Goal: Task Accomplishment & Management: Complete application form

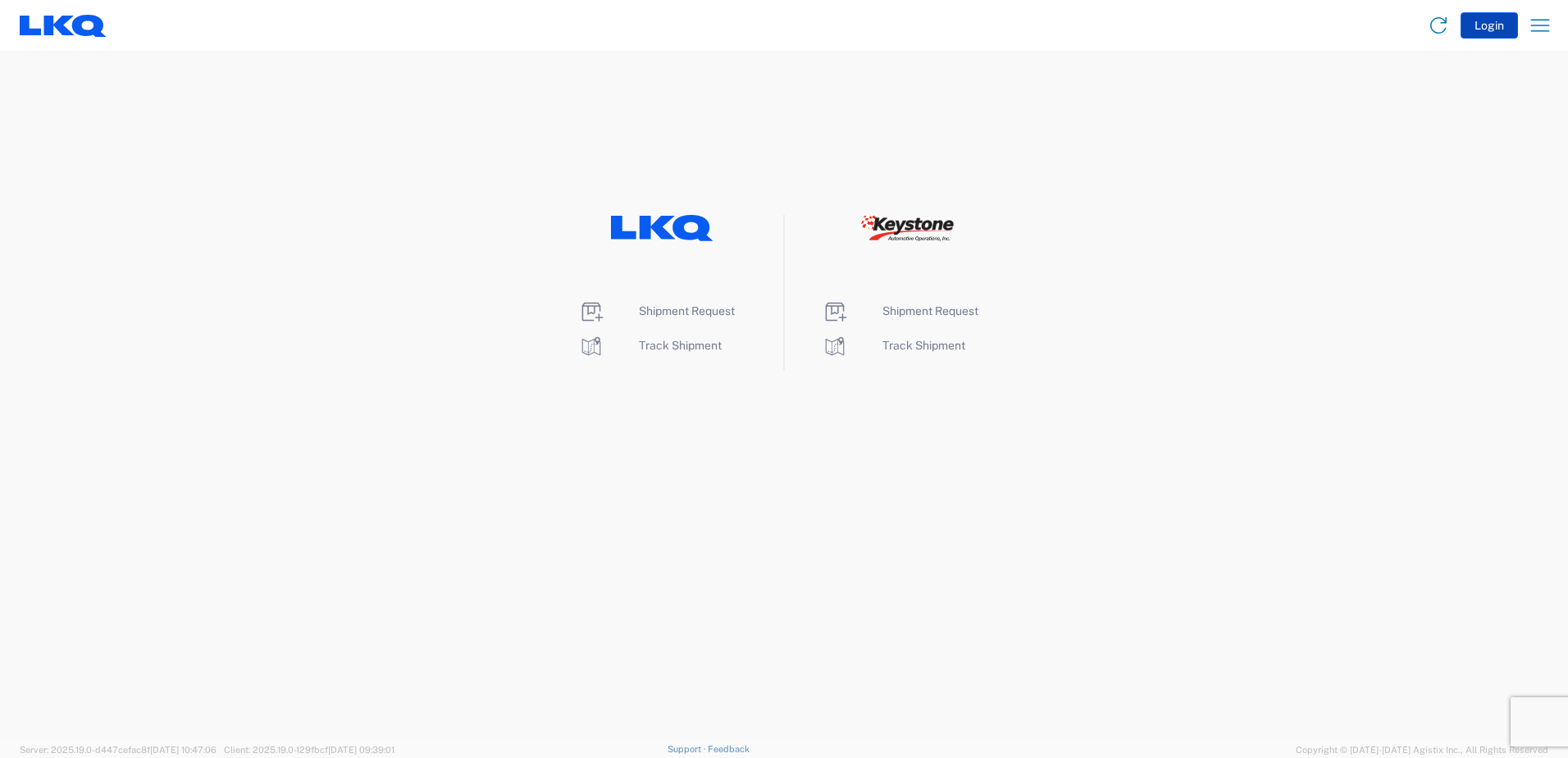
click at [1496, 27] on button "Login" at bounding box center [1488, 25] width 58 height 26
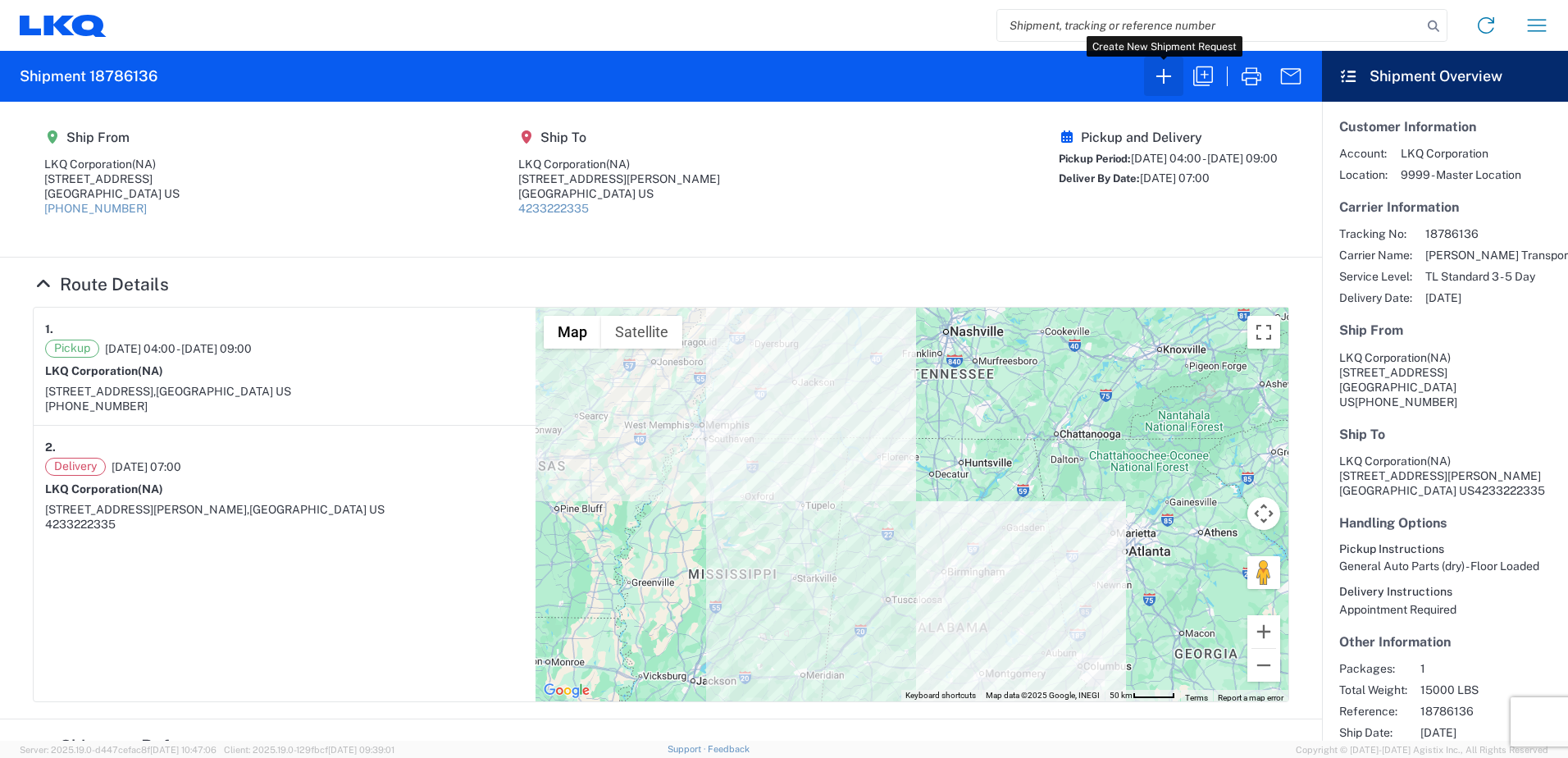
click at [1167, 77] on icon "button" at bounding box center [1163, 76] width 26 height 26
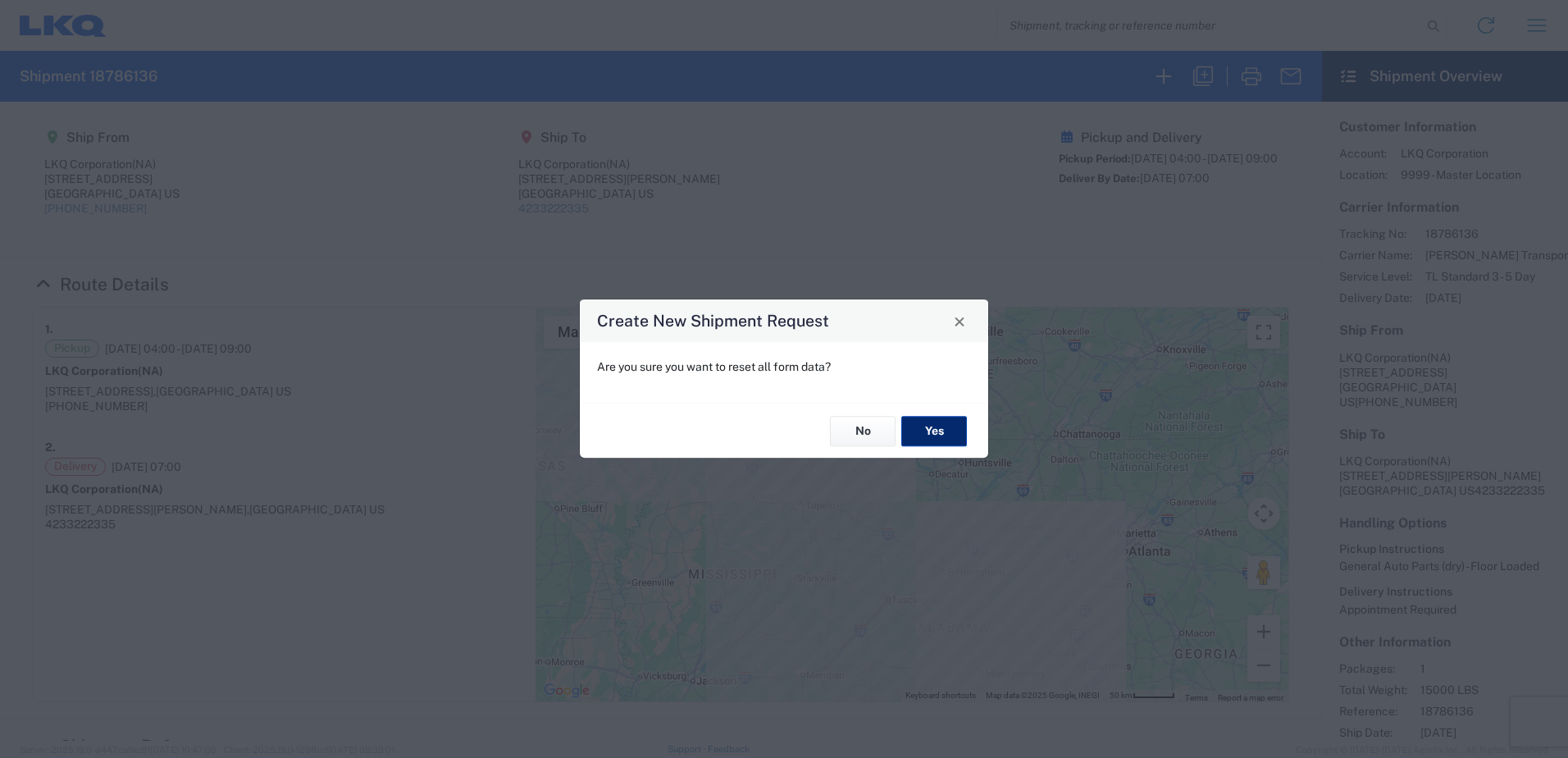
click at [942, 431] on button "Yes" at bounding box center [933, 430] width 65 height 30
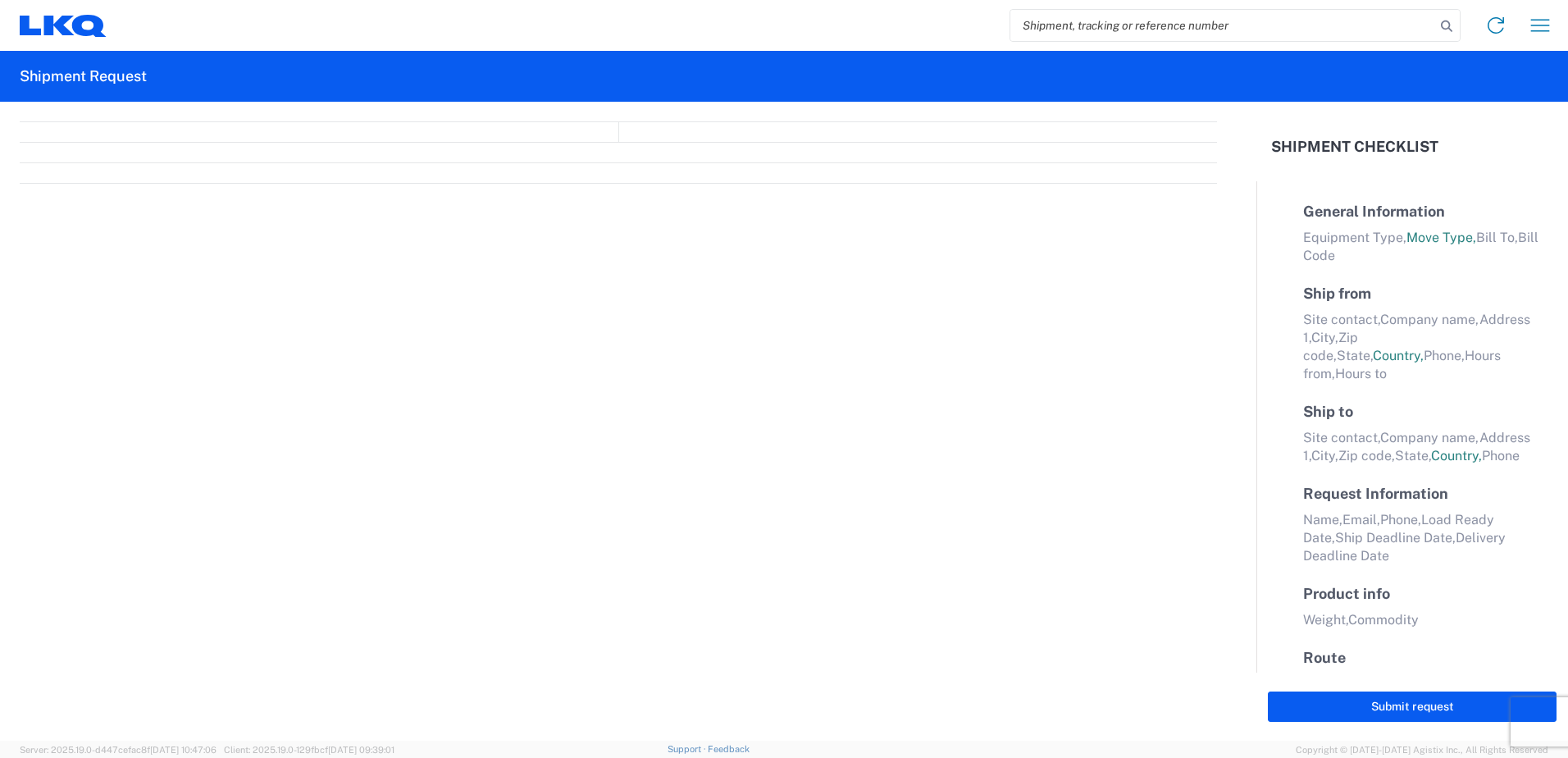
select select "FULL"
select select "LBS"
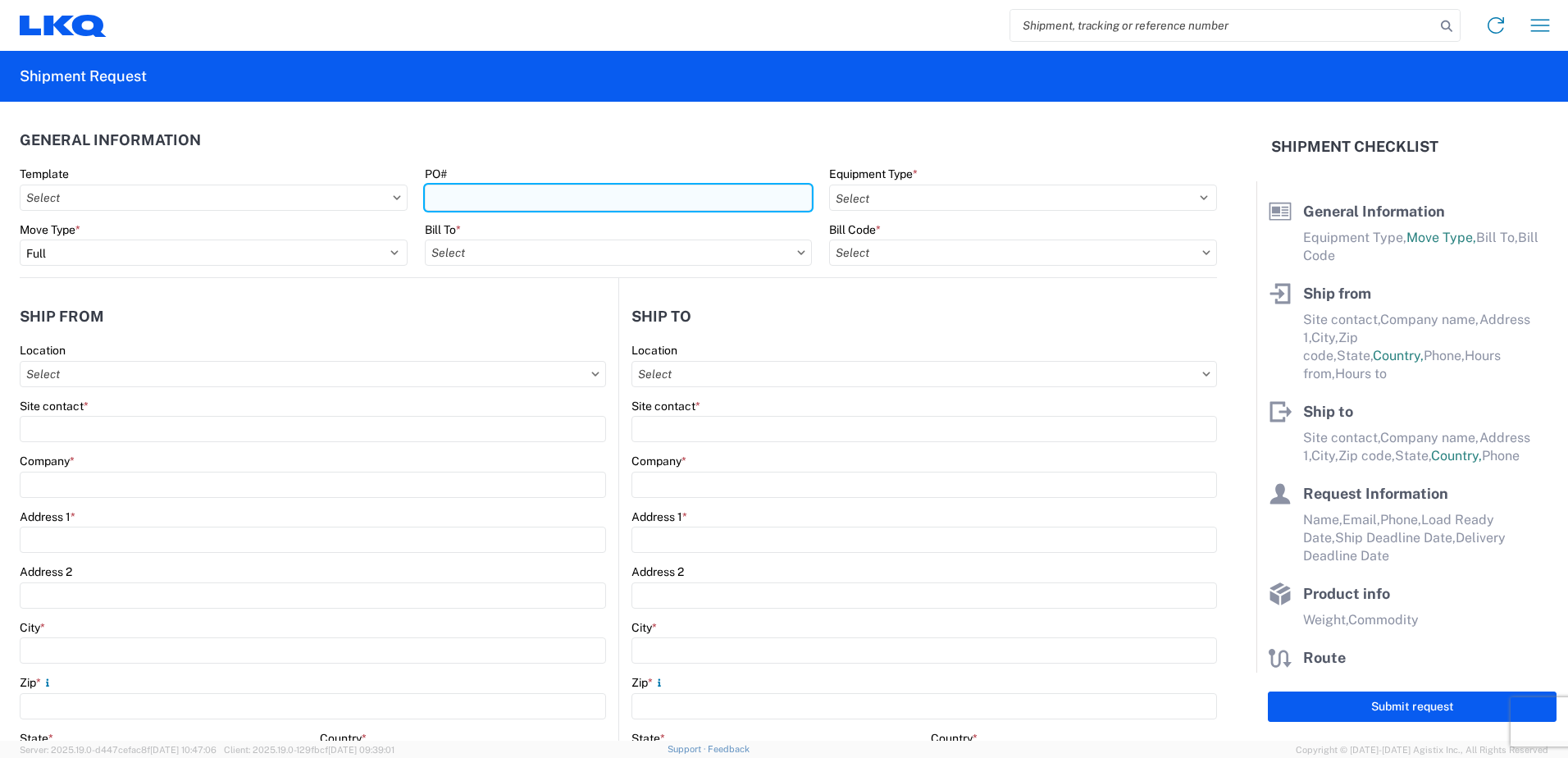
click at [474, 201] on input "PO#" at bounding box center [619, 197] width 388 height 26
type input "3064-1100-20250923"
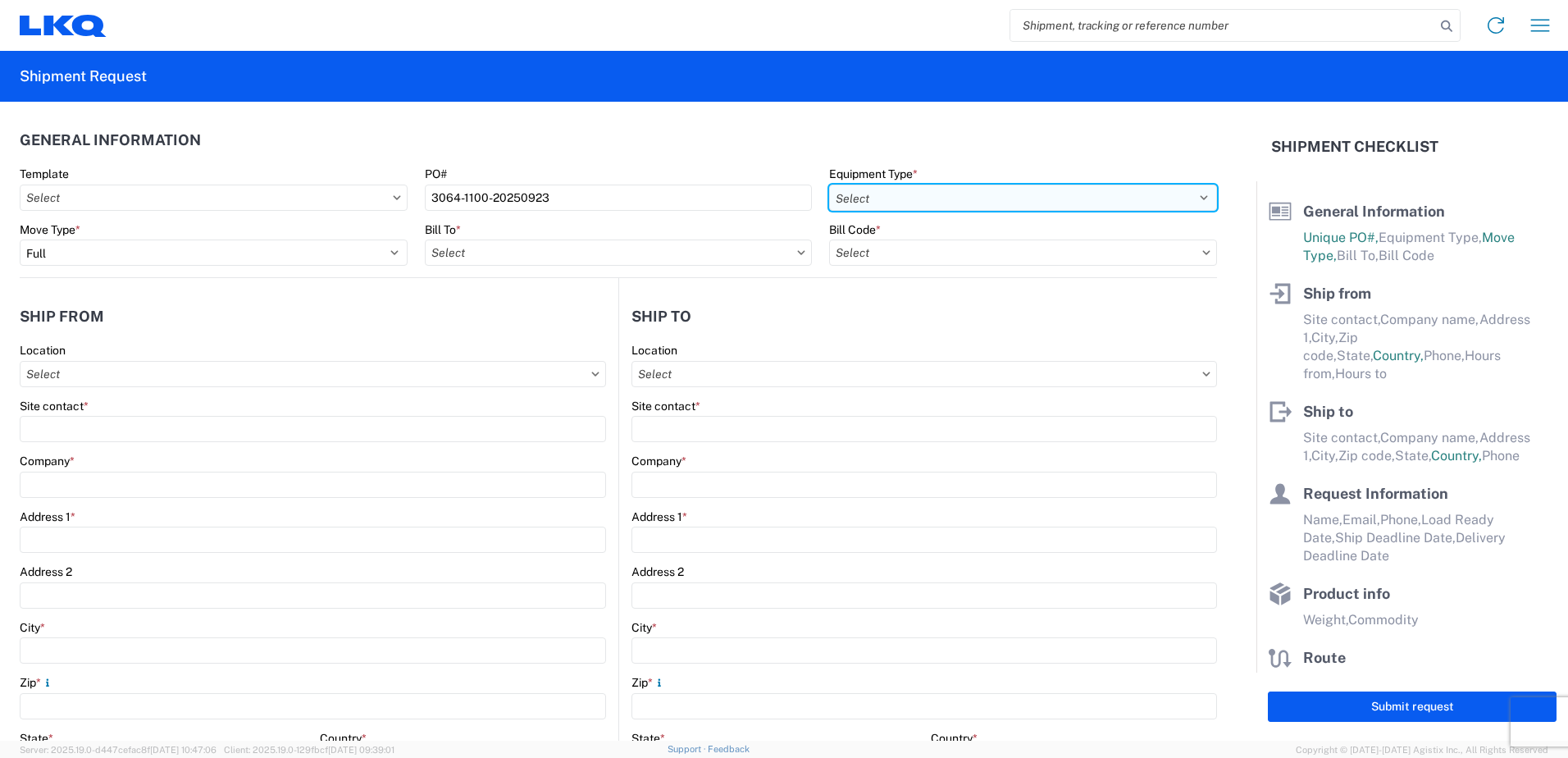
click at [1195, 200] on select "Select 53’ Dry Van Flatbed Dropdeck (van) Lowboy (flatbed) Rail" at bounding box center [1023, 197] width 388 height 26
select select "STDV"
click at [829, 184] on select "Select 53’ Dry Van Flatbed Dropdeck (van) Lowboy (flatbed) Rail" at bounding box center [1023, 197] width 388 height 26
click at [518, 257] on input "text" at bounding box center [619, 253] width 388 height 26
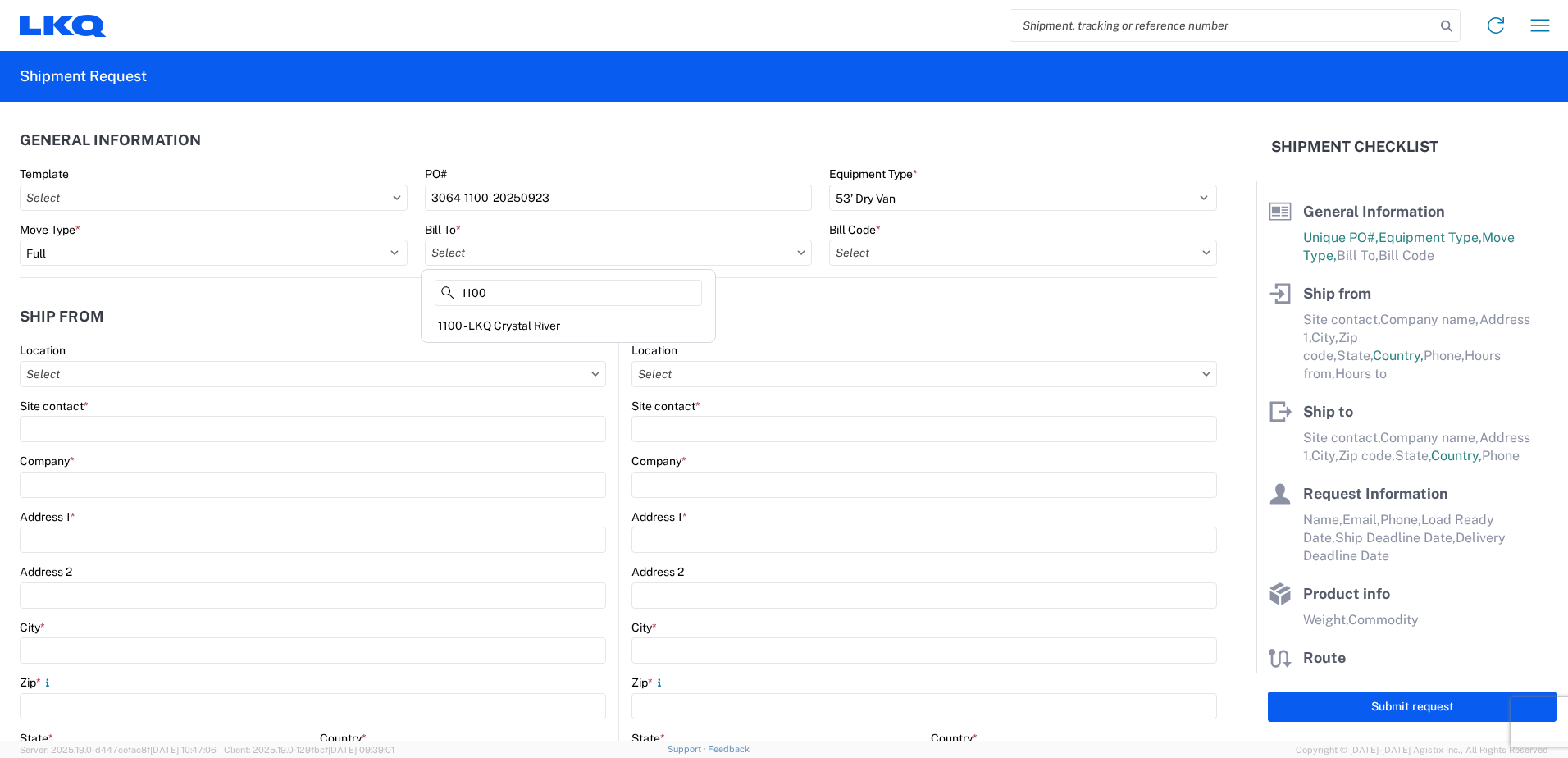
type input "1100"
click at [482, 319] on div "1100 - LKQ Crystal River" at bounding box center [568, 325] width 287 height 26
type input "1100 - LKQ Crystal River"
click at [923, 258] on input "text" at bounding box center [1023, 253] width 388 height 26
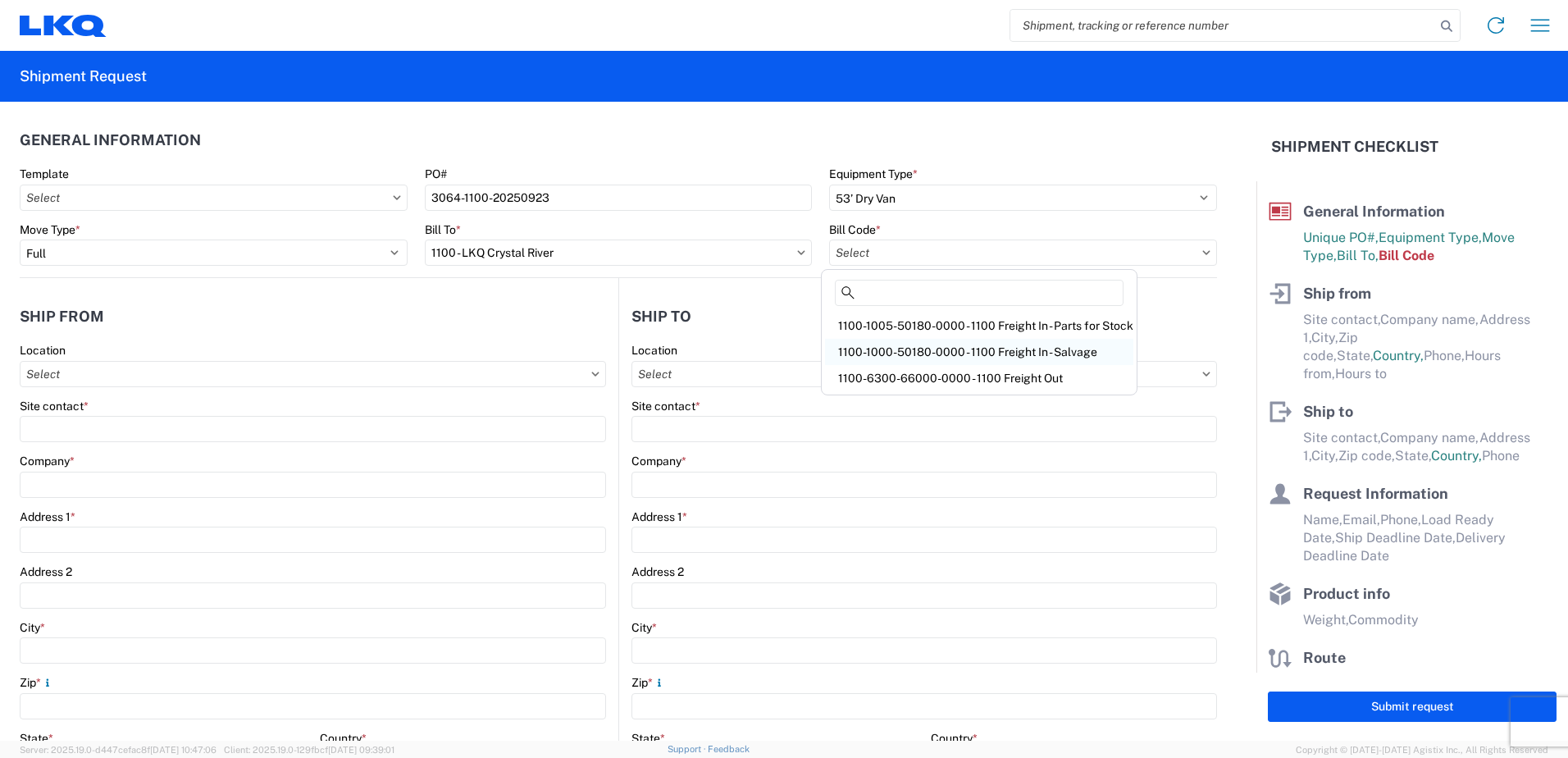
click at [1000, 346] on div "1100-1000-50180-0000 - 1100 Freight In - Salvage" at bounding box center [979, 351] width 308 height 26
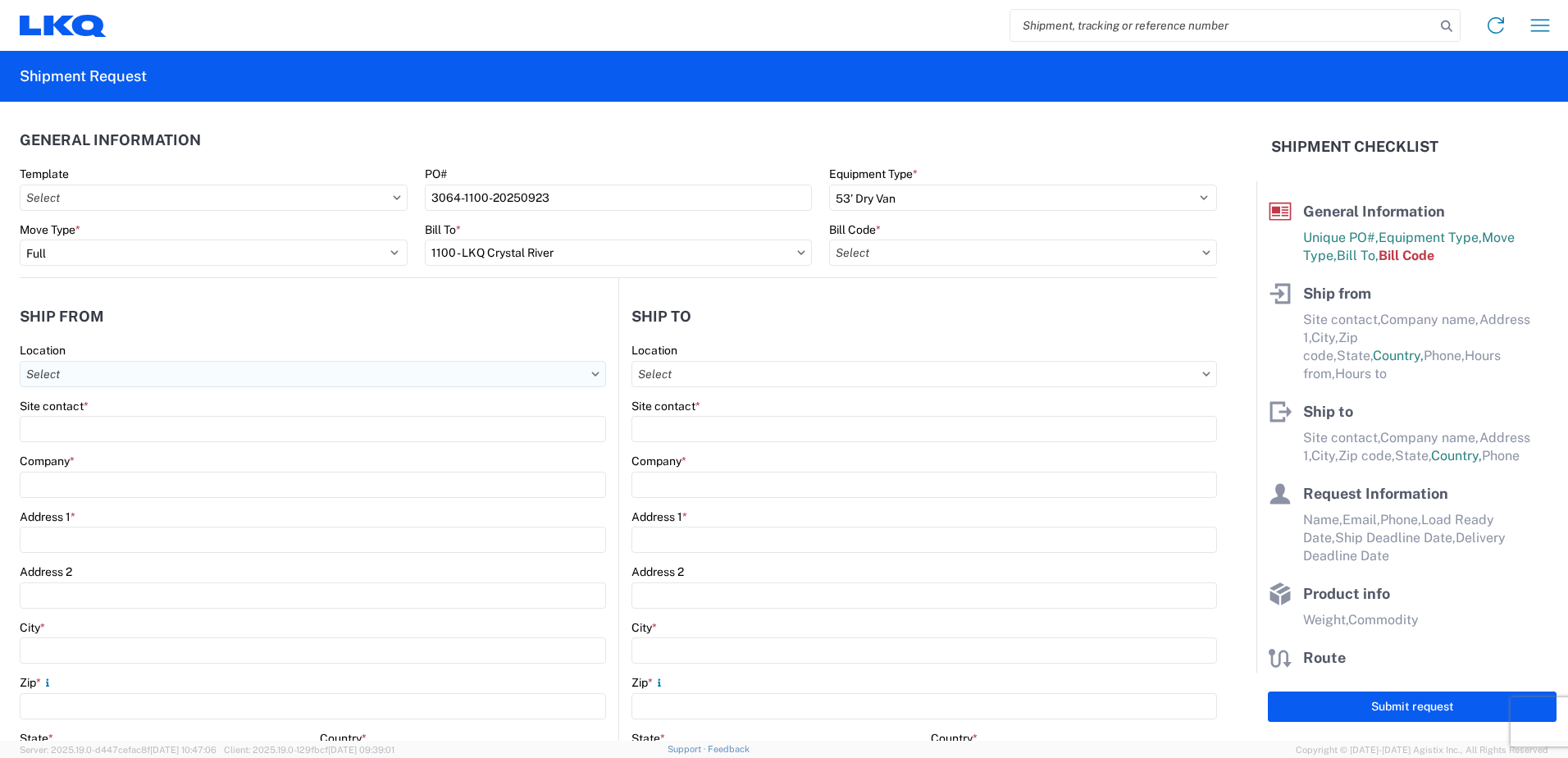
type input "1100-1000-50180-0000 - 1100 Freight In - Salvage, 1100-1000-50180-0000 - testdup"
click at [144, 379] on input "text" at bounding box center [312, 374] width 586 height 26
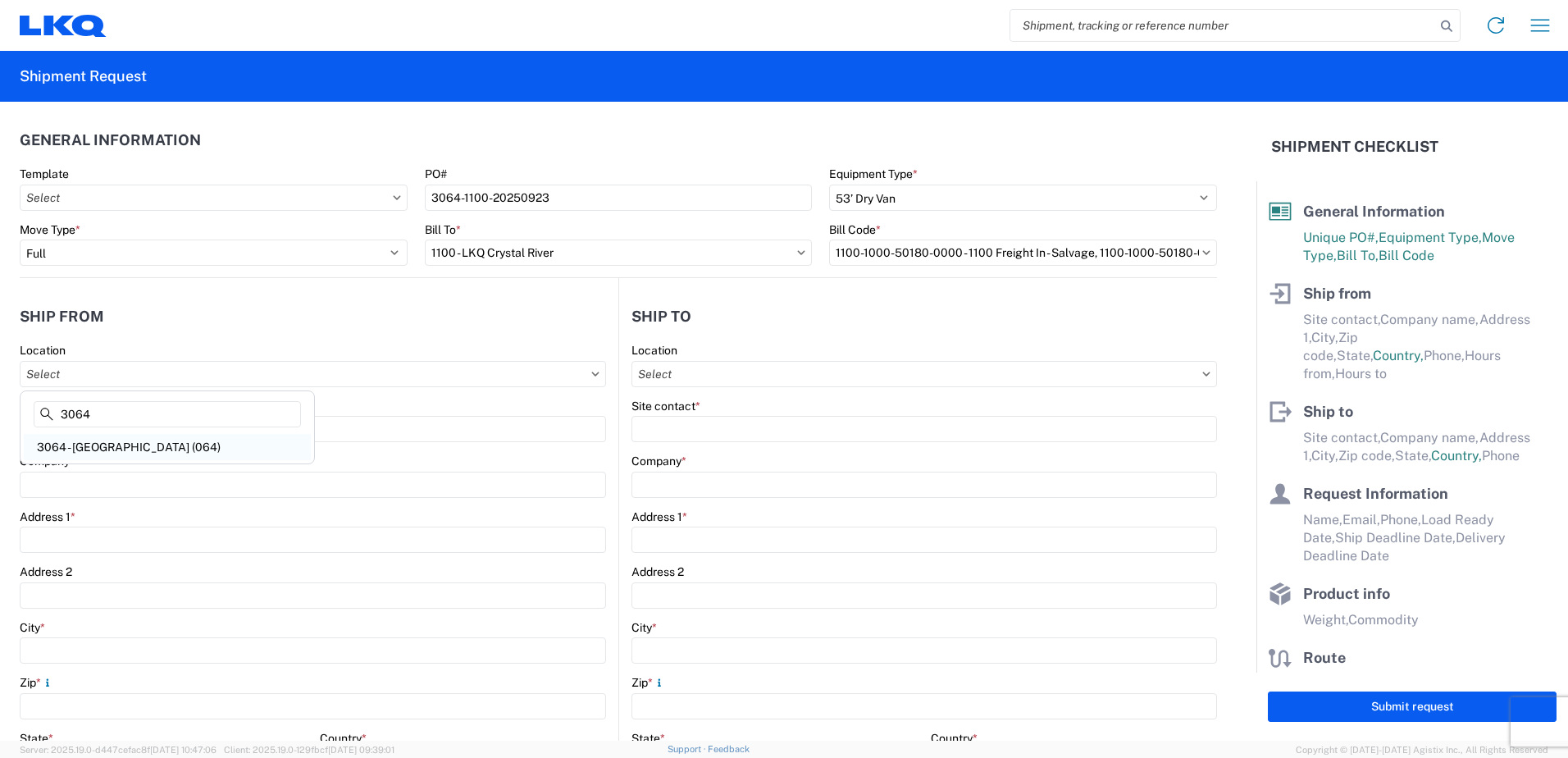
type input "3064"
click at [120, 441] on div "3064 - Atlanta GA (064)" at bounding box center [167, 447] width 287 height 26
type input "3064 - Atlanta GA (064)"
type input "LKQ Corporation"
type input "1700 Westgate Pkwy SW"
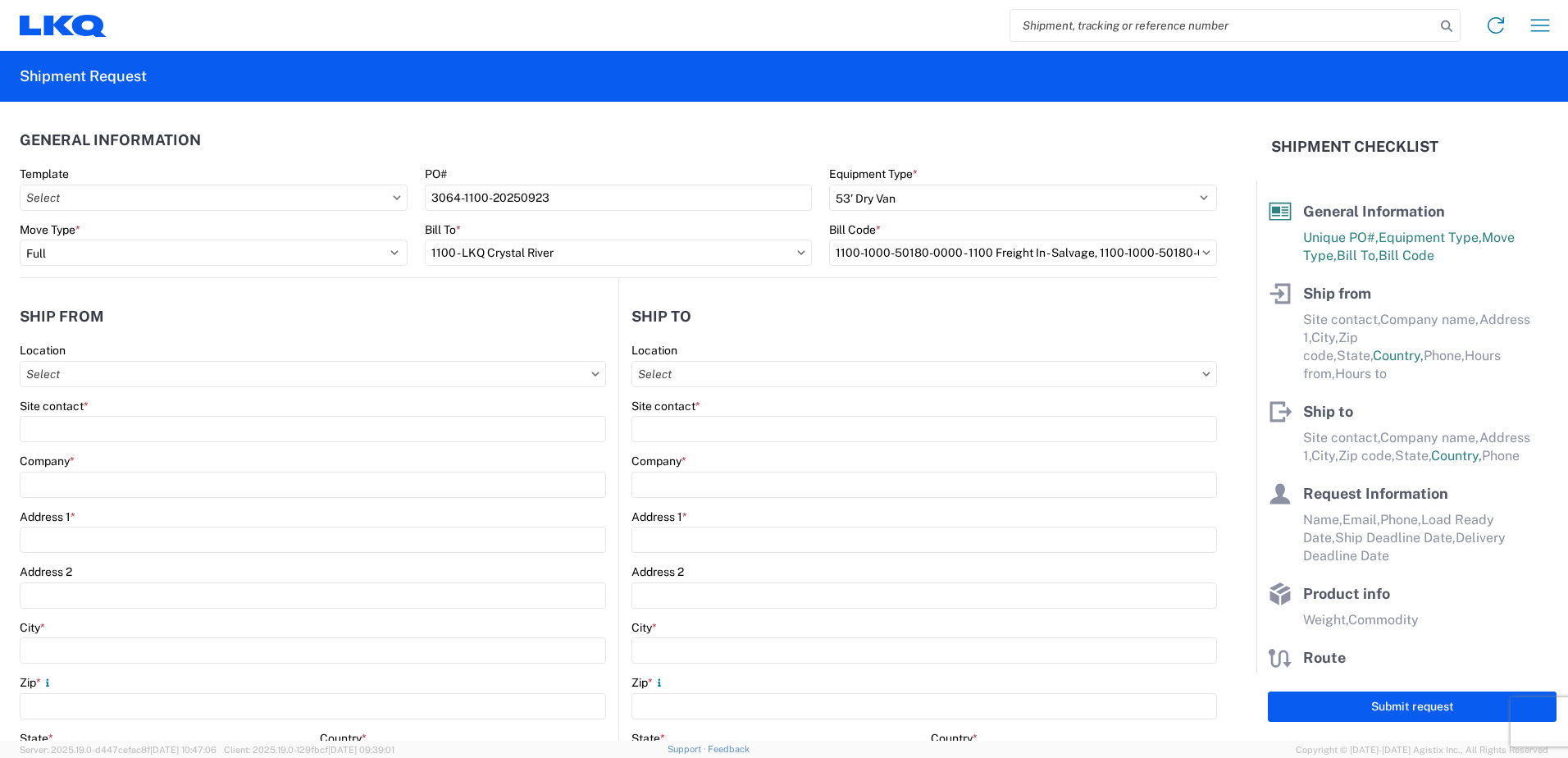
type input "Atlanta"
type input "30336"
select select "GA"
select select "US"
type input "423-322-2335"
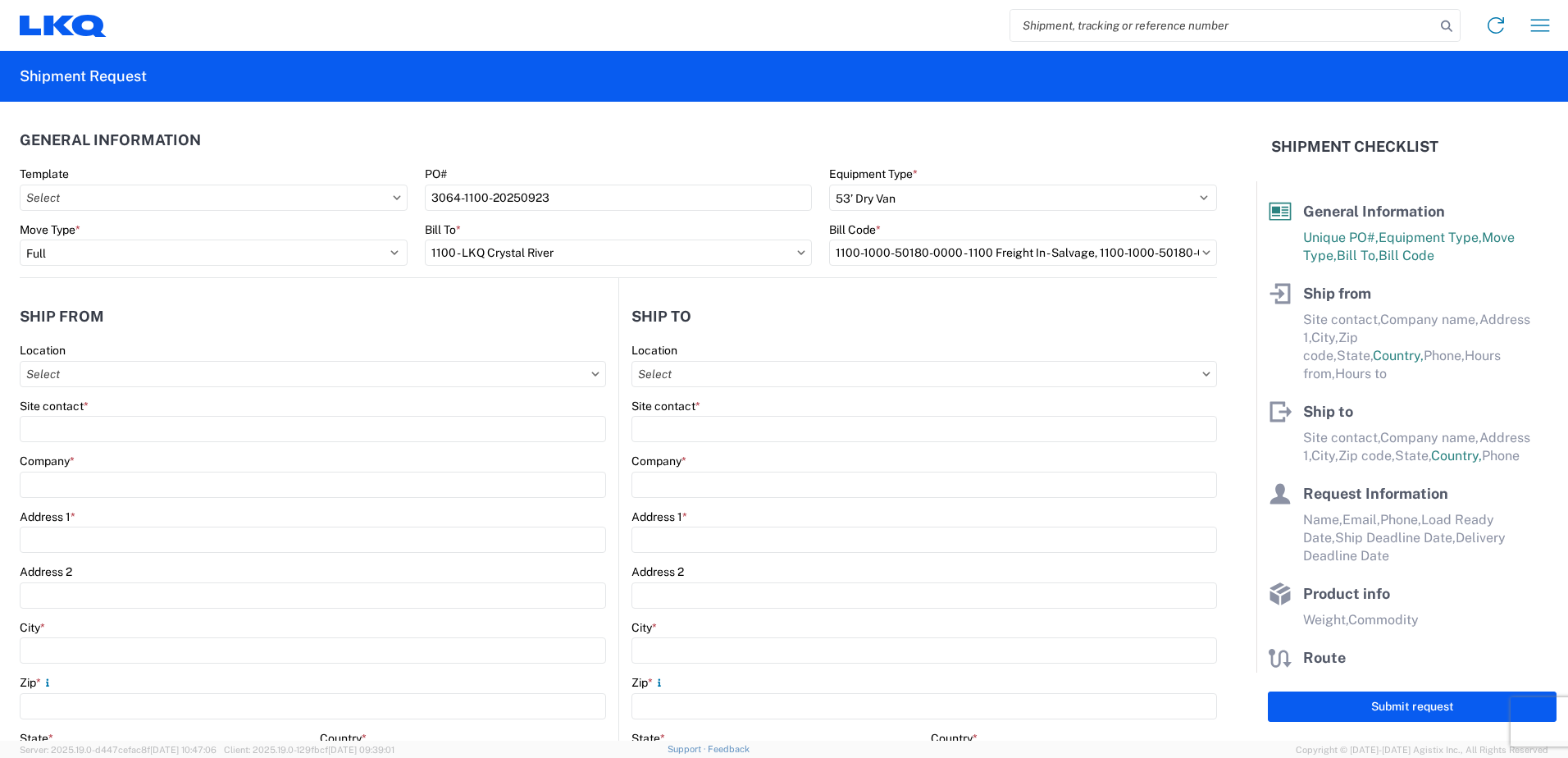
type input "06:00"
type input "17:00"
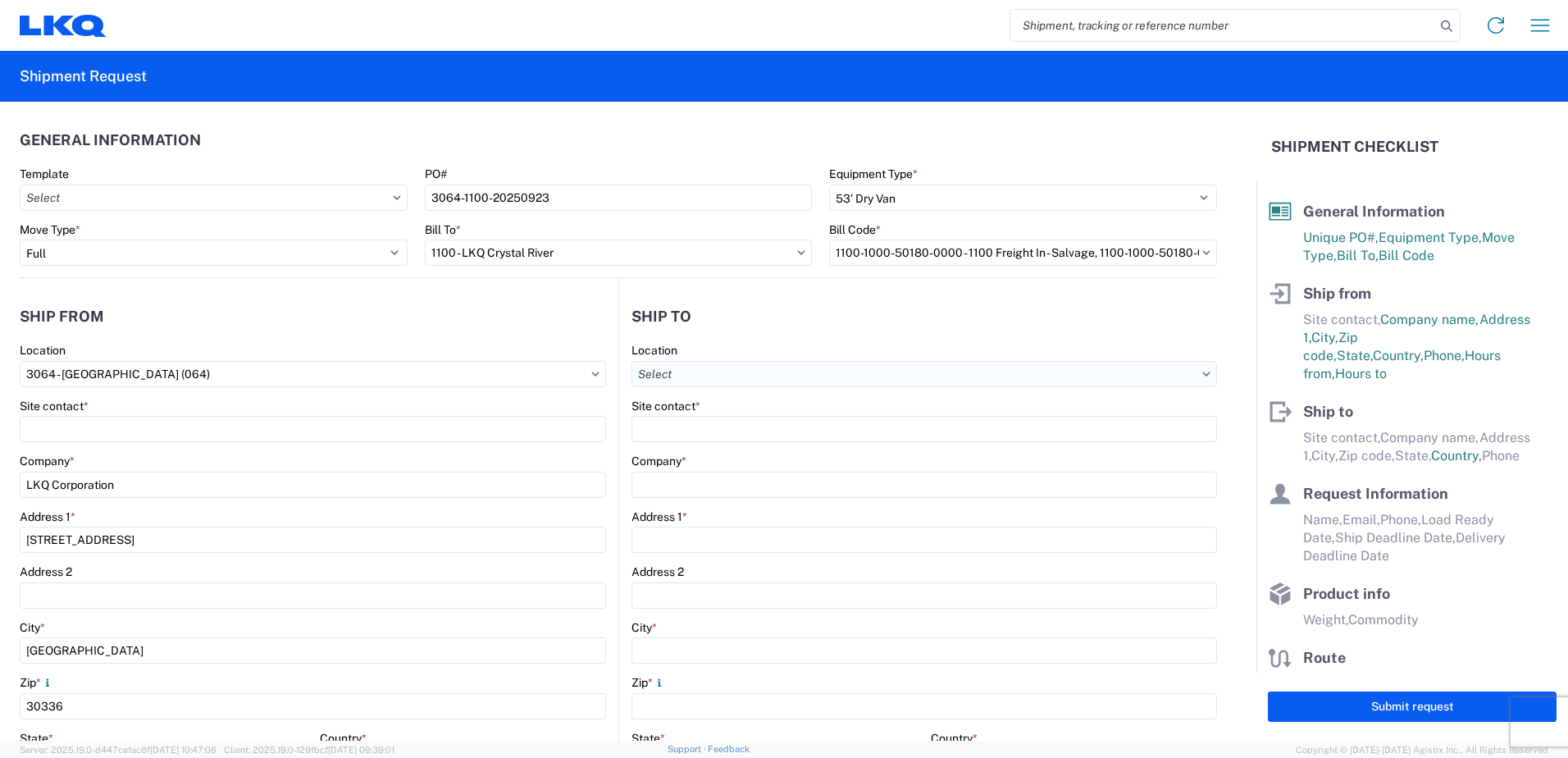
click at [726, 375] on input "text" at bounding box center [923, 374] width 585 height 26
type input "1100"
click at [709, 443] on div "1100 - LKQ Crystal River" at bounding box center [773, 447] width 287 height 26
type input "1100 - LKQ Crystal River"
type input "LKQ Corporation"
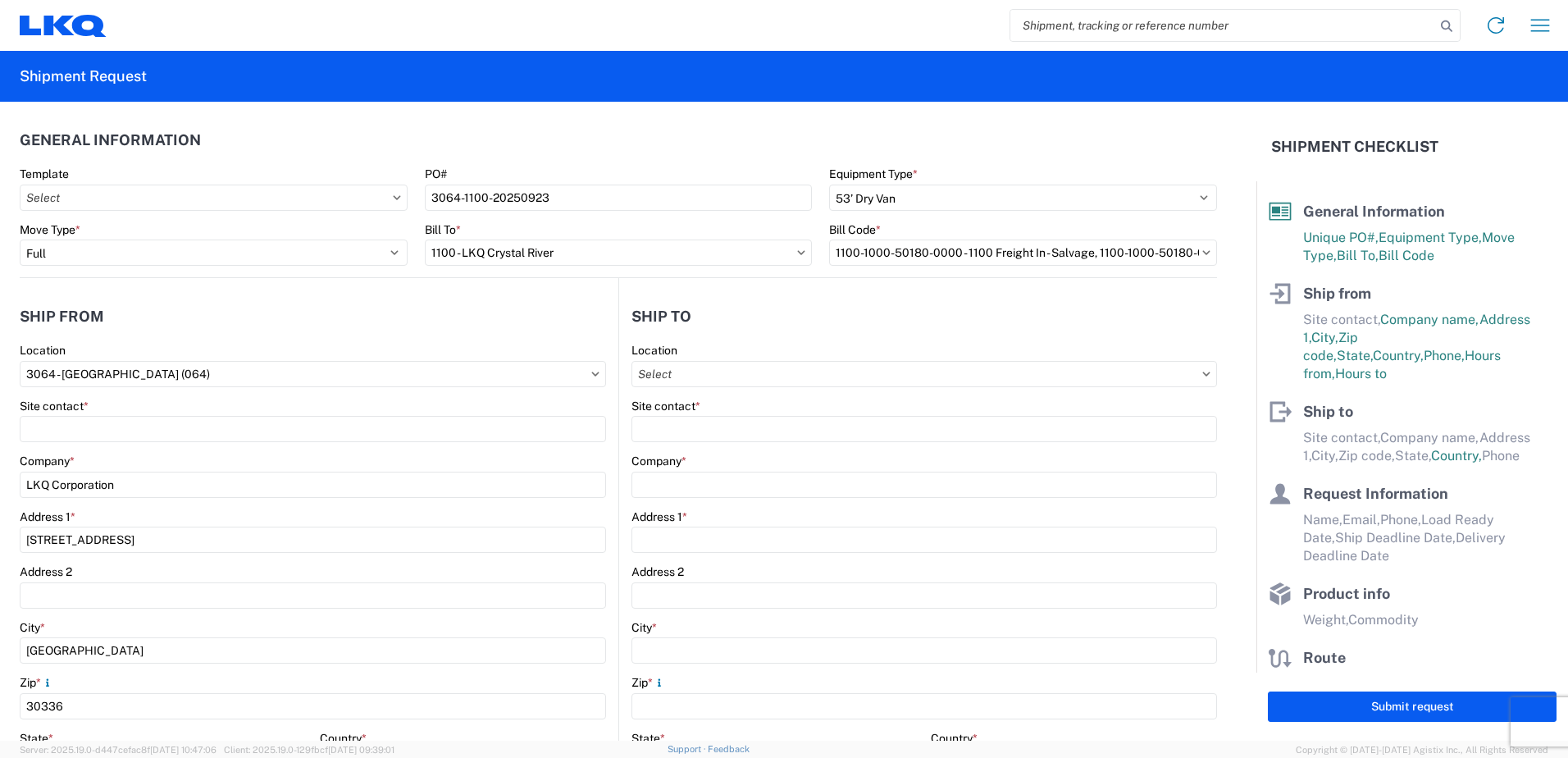
type input "4950 W Norvell Bryant Hwy"
type input "Crystal River"
type input "34429"
select select "US"
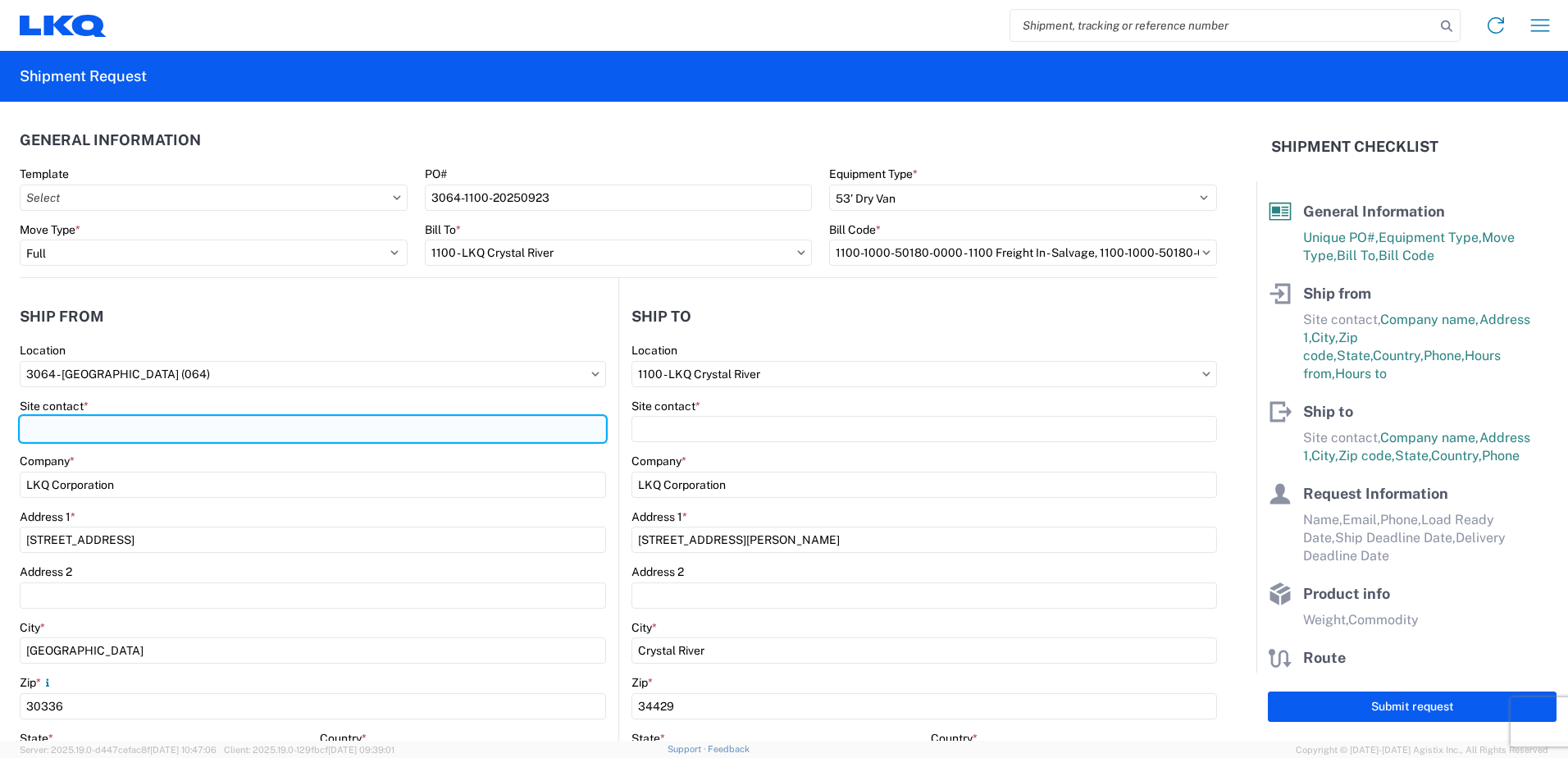
click at [178, 426] on input "Site contact *" at bounding box center [312, 428] width 586 height 26
type input "CHRIS ARNOLD"
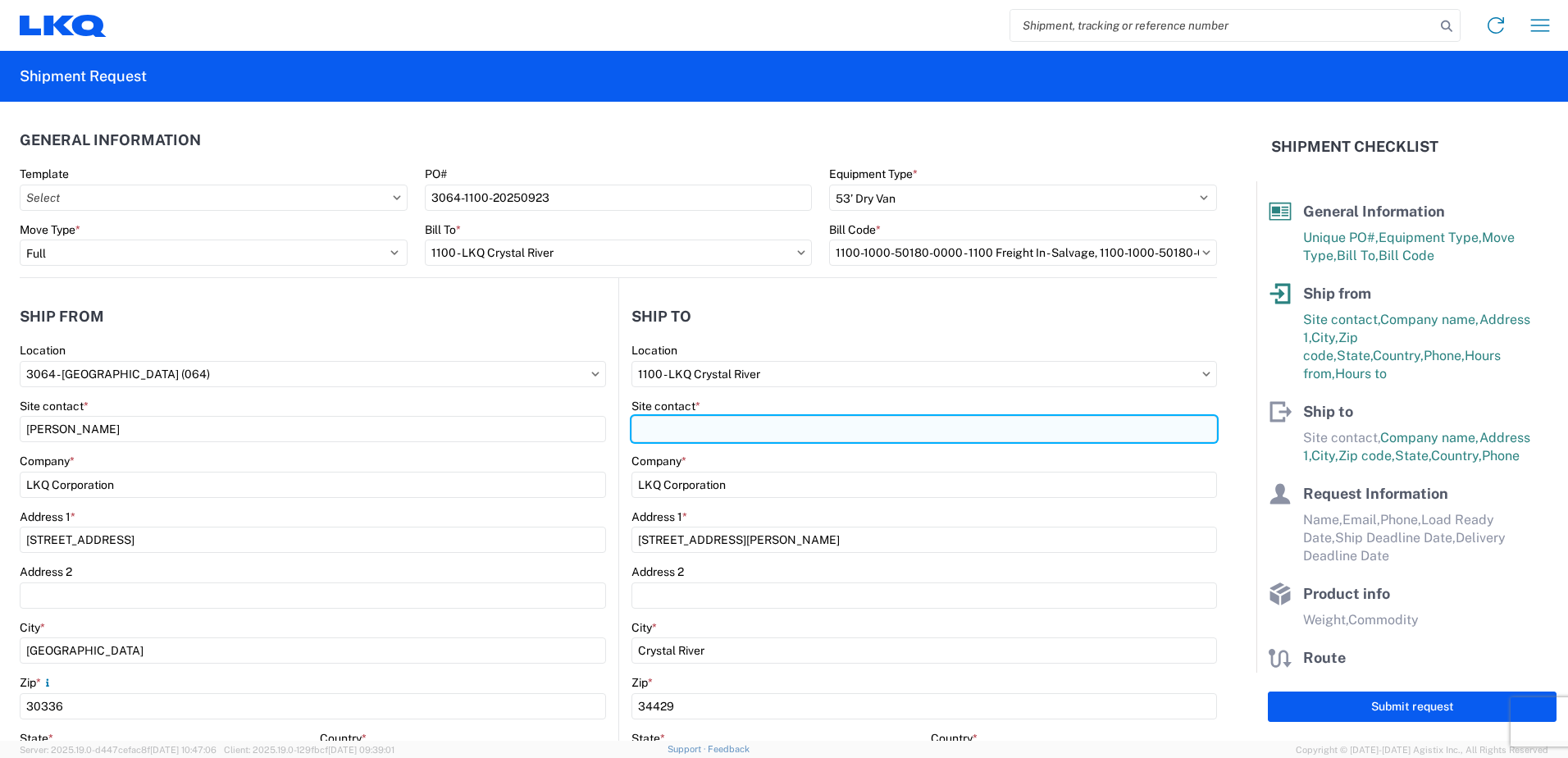
click at [662, 423] on input "Site contact *" at bounding box center [923, 428] width 585 height 26
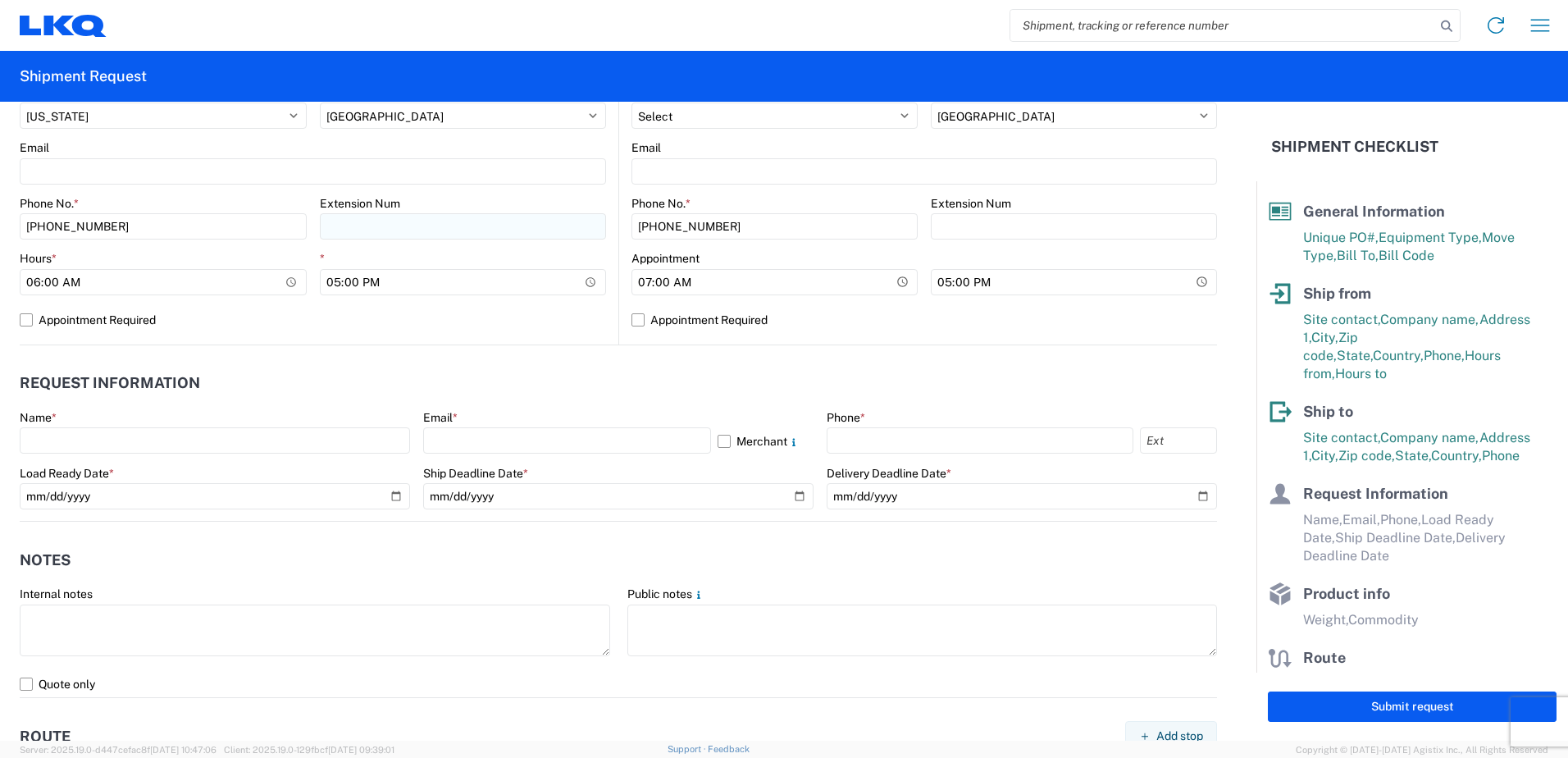
scroll to position [820, 0]
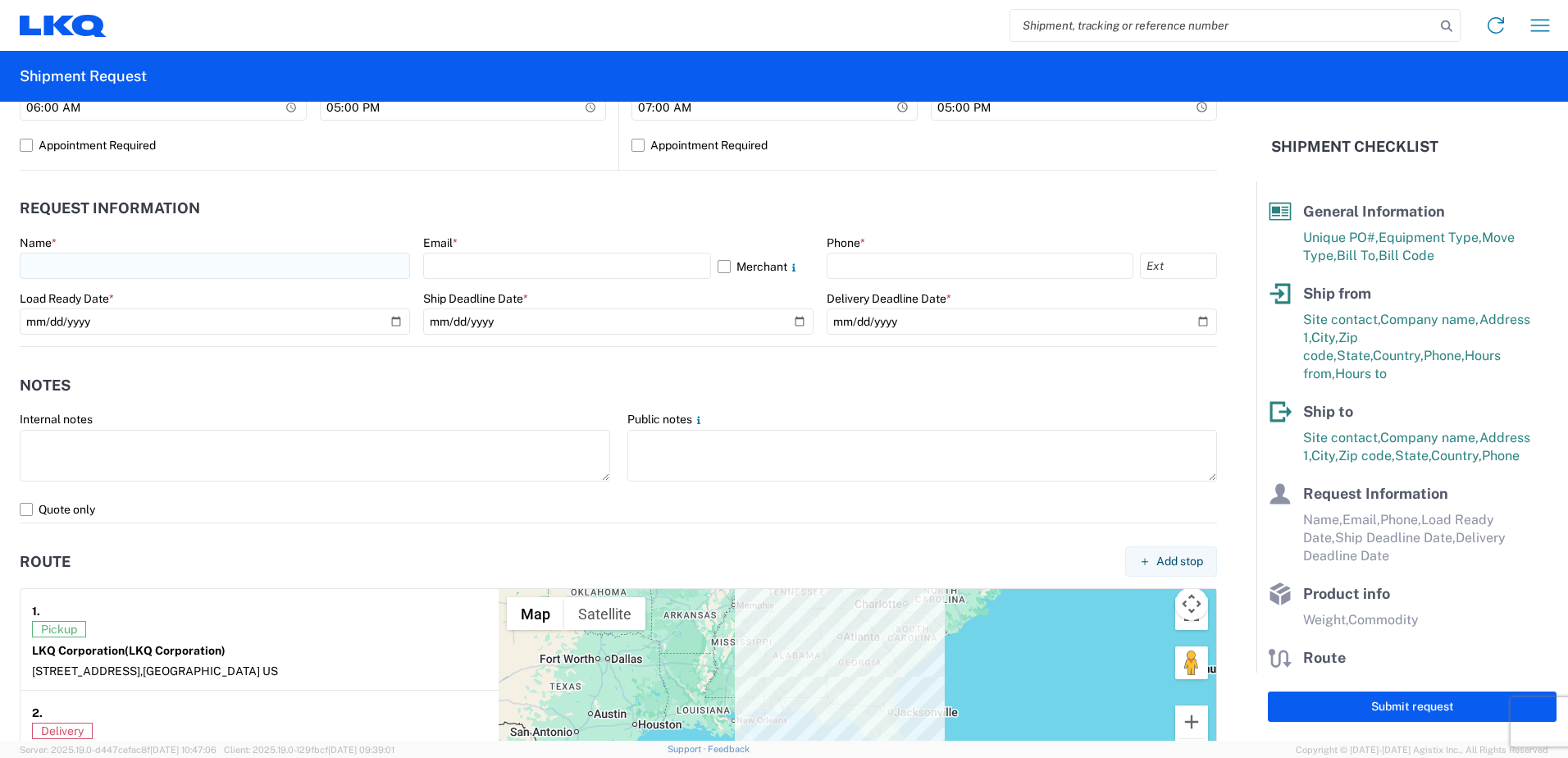
type input "RICHARD AKERS"
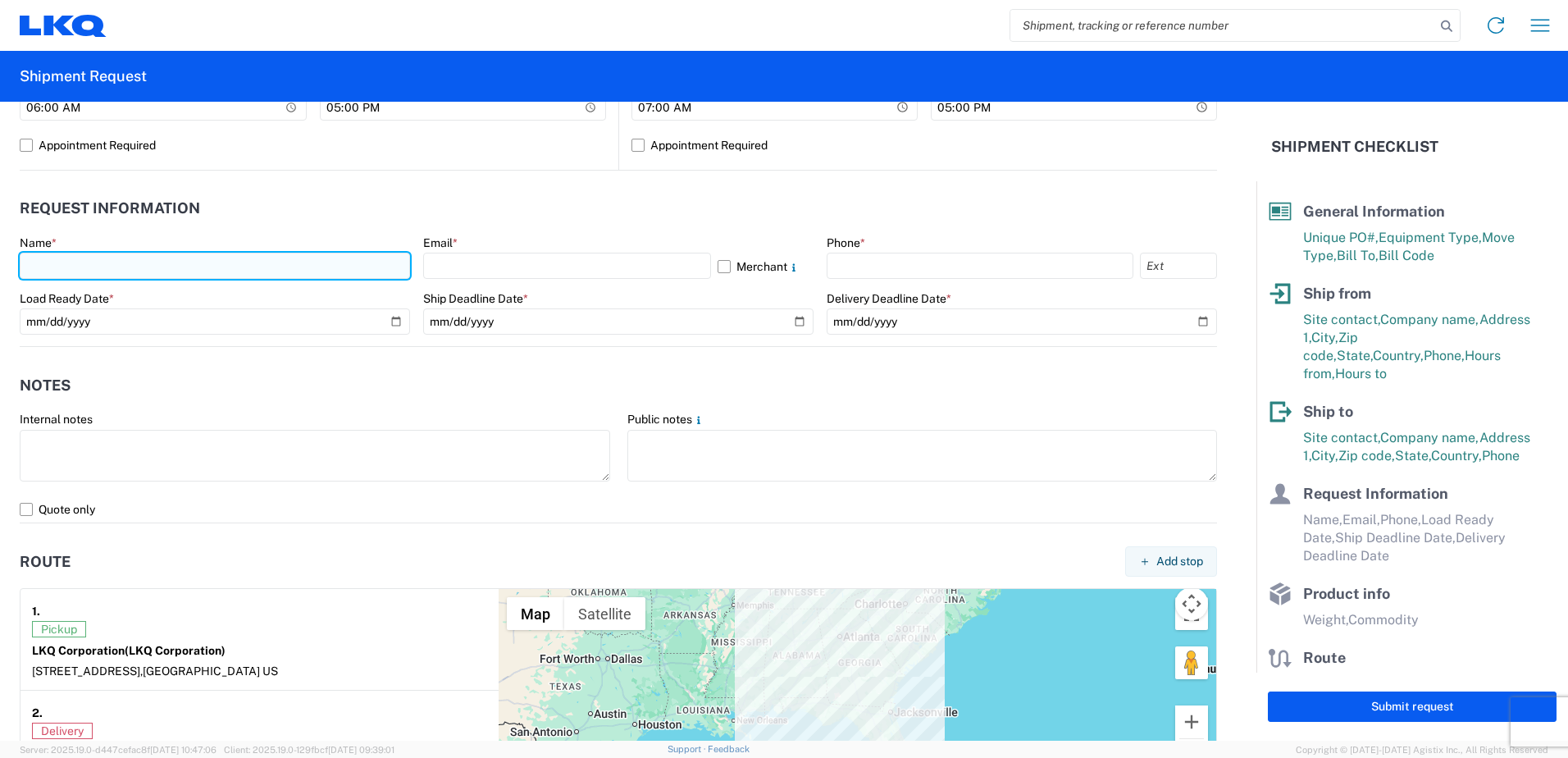
click at [221, 266] on input "text" at bounding box center [215, 265] width 390 height 26
type input "CHRIS ARNOLD"
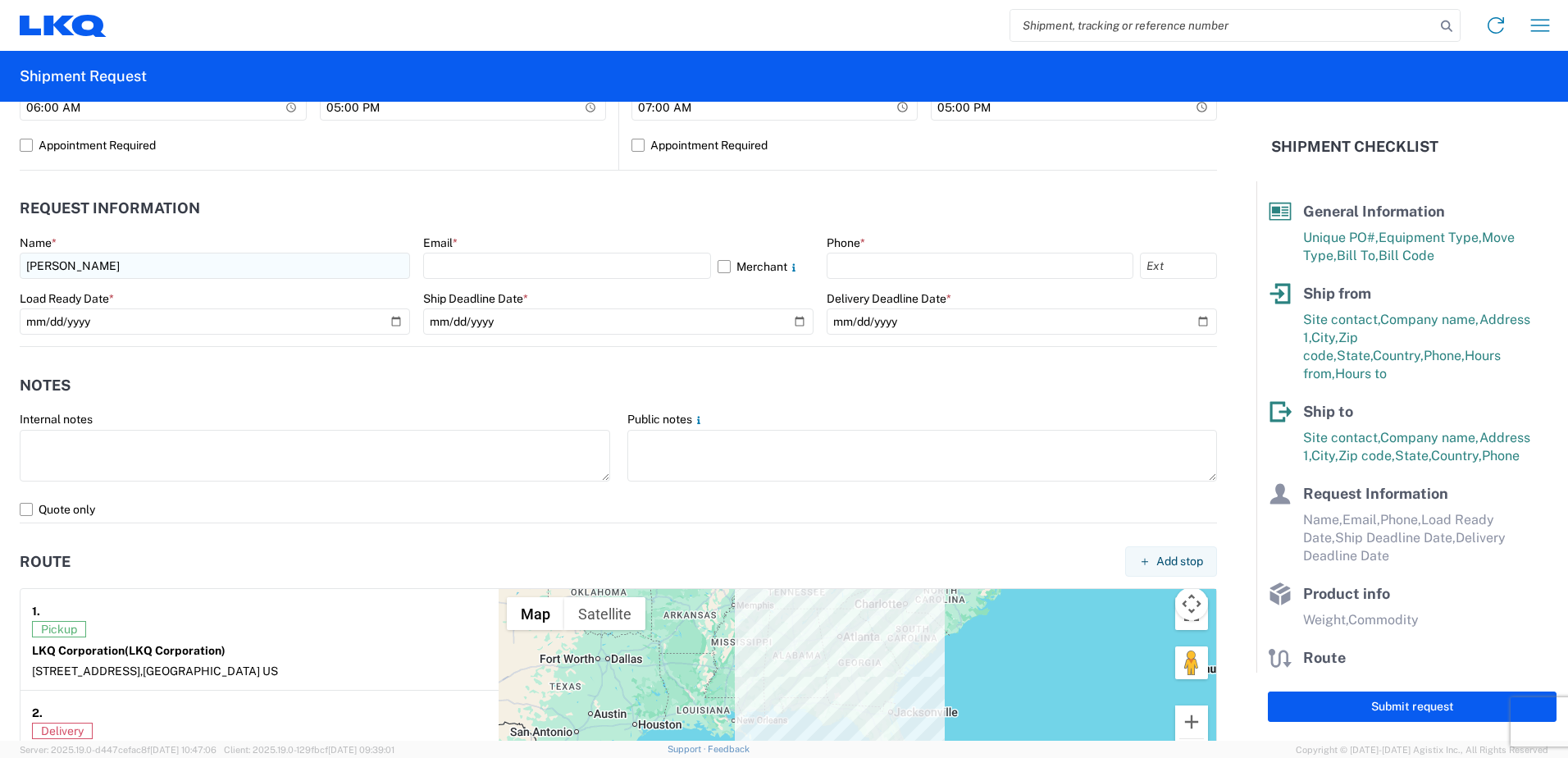
select select "GA"
type input "cmarnold@lkqcorp.com"
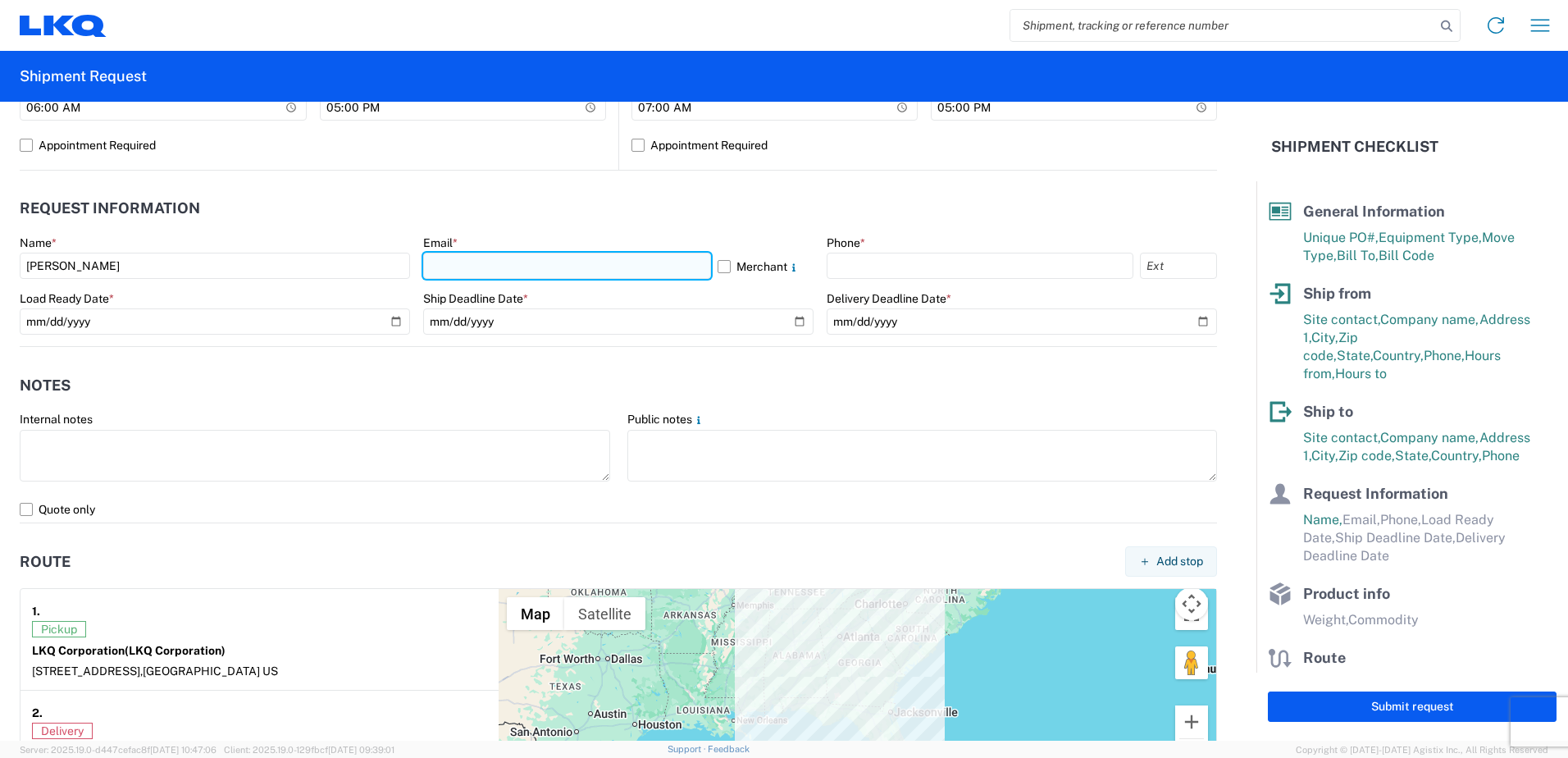
click at [467, 265] on input "text" at bounding box center [567, 265] width 288 height 26
type input "cmarnold@lkqcorp.com"
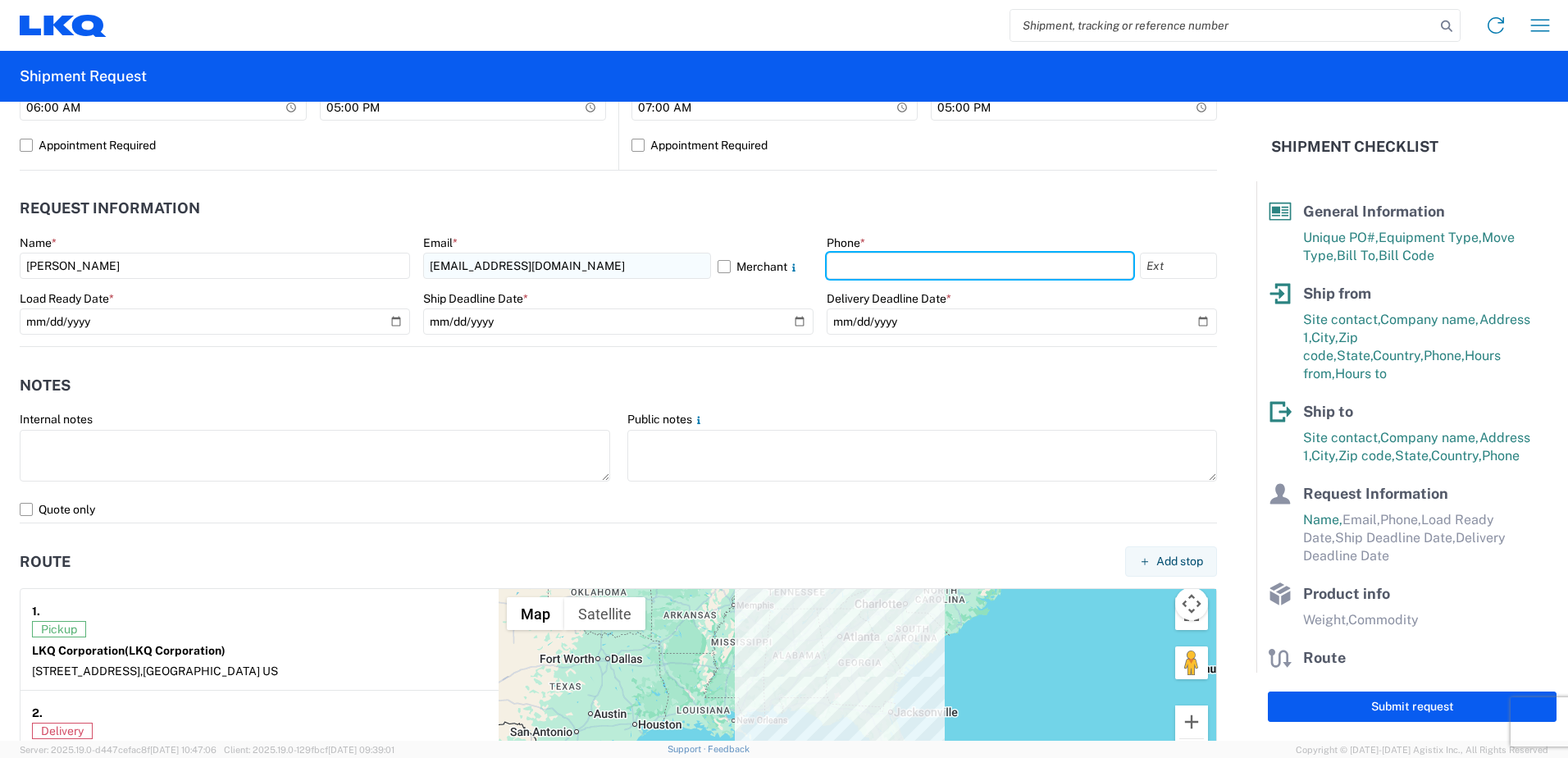
type input "1423322233"
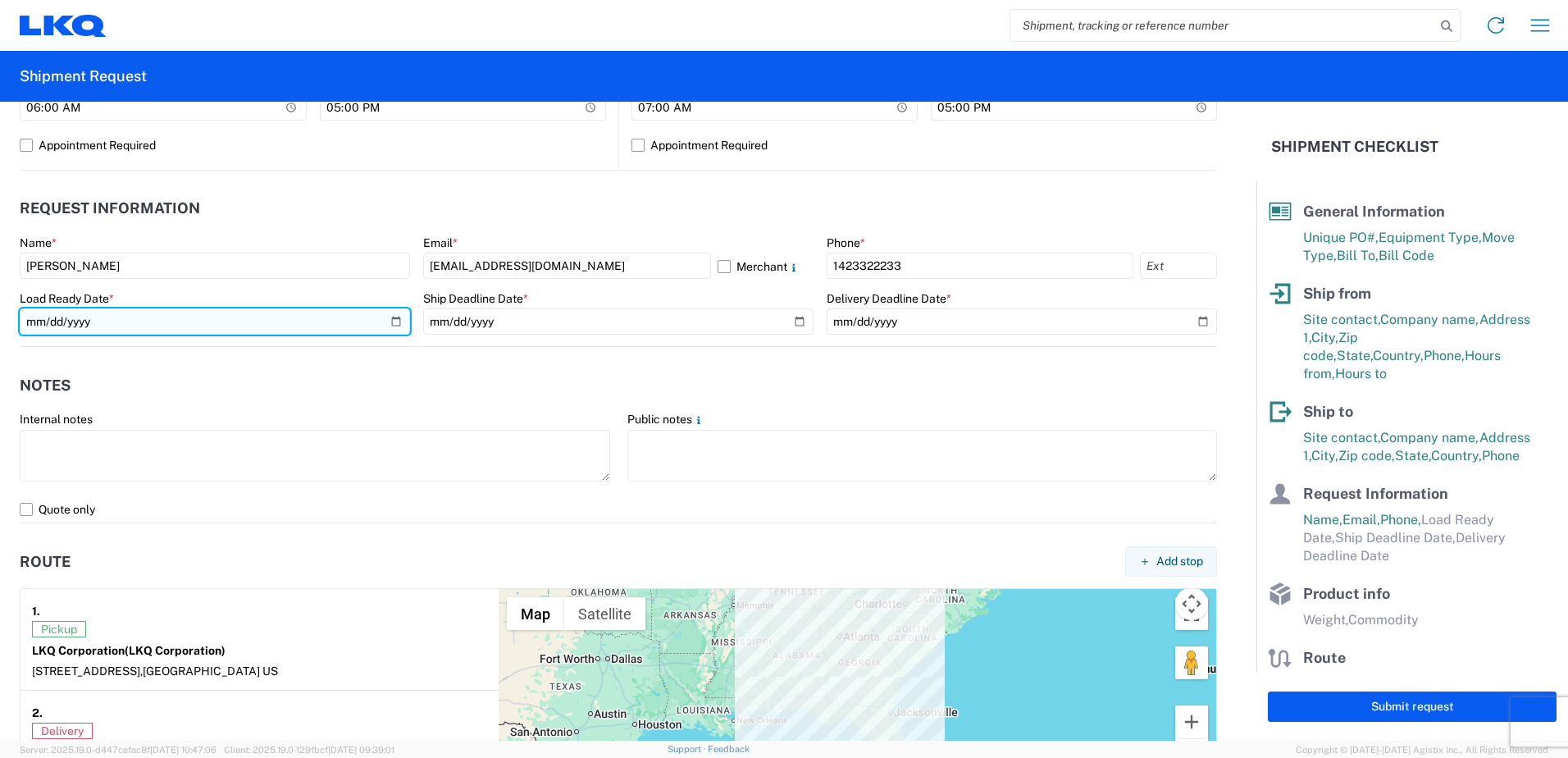
click at [393, 317] on input "date" at bounding box center [215, 321] width 390 height 26
type input "2025-09-23"
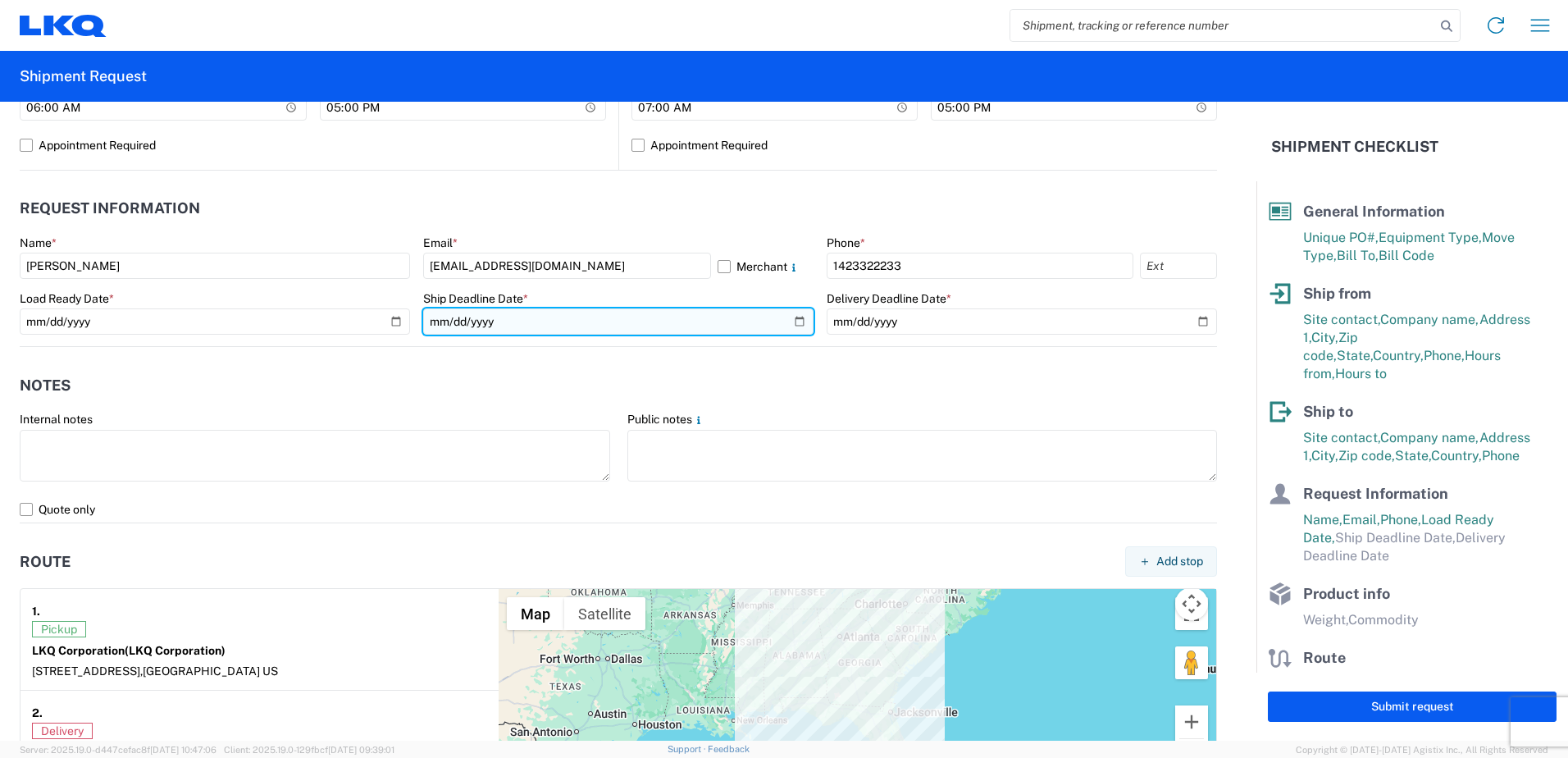
click at [796, 324] on input "date" at bounding box center [618, 321] width 390 height 26
type input "2025-09-23"
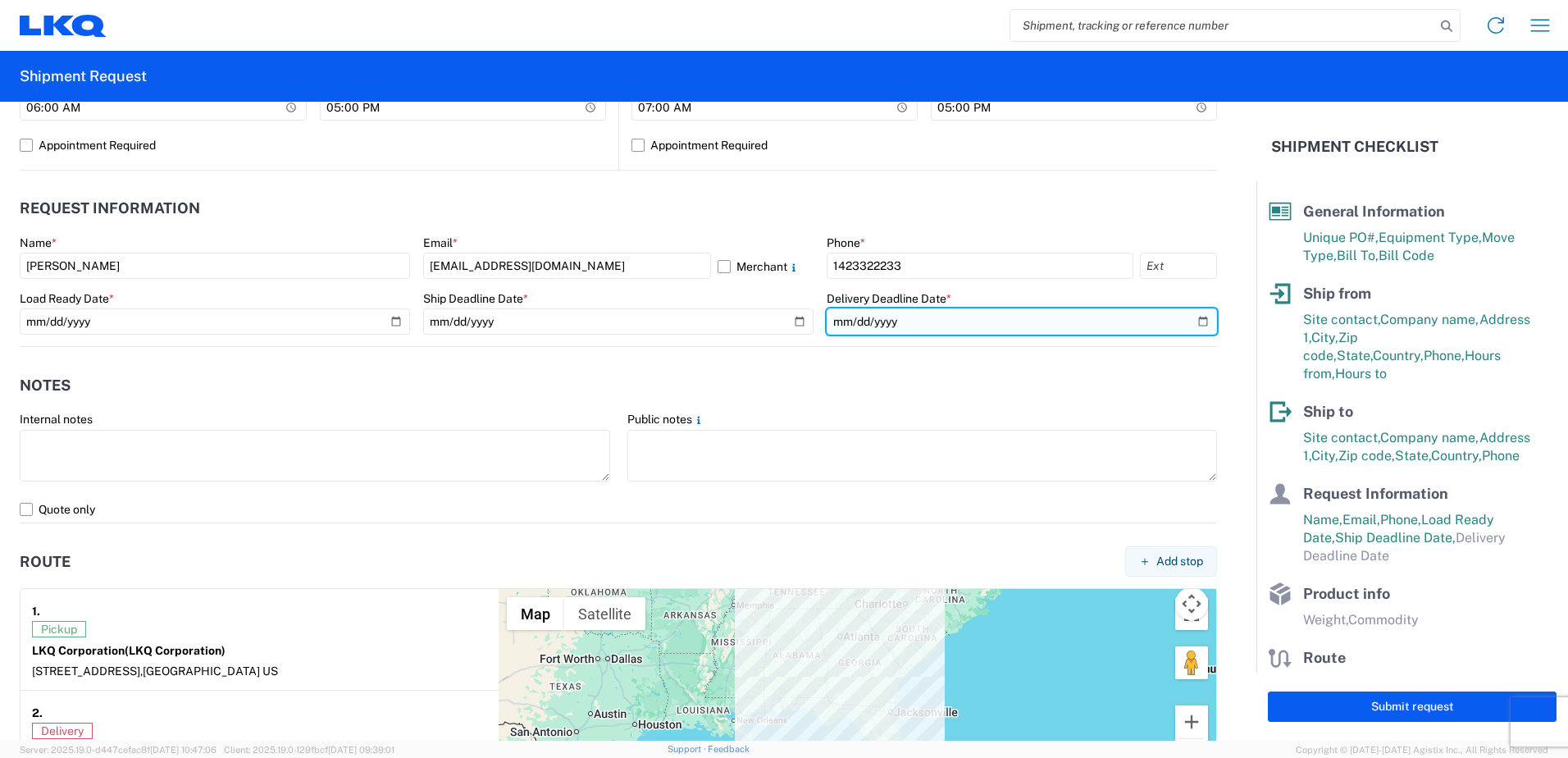
click at [1192, 317] on input "date" at bounding box center [1022, 321] width 390 height 26
type input "2025-09-23"
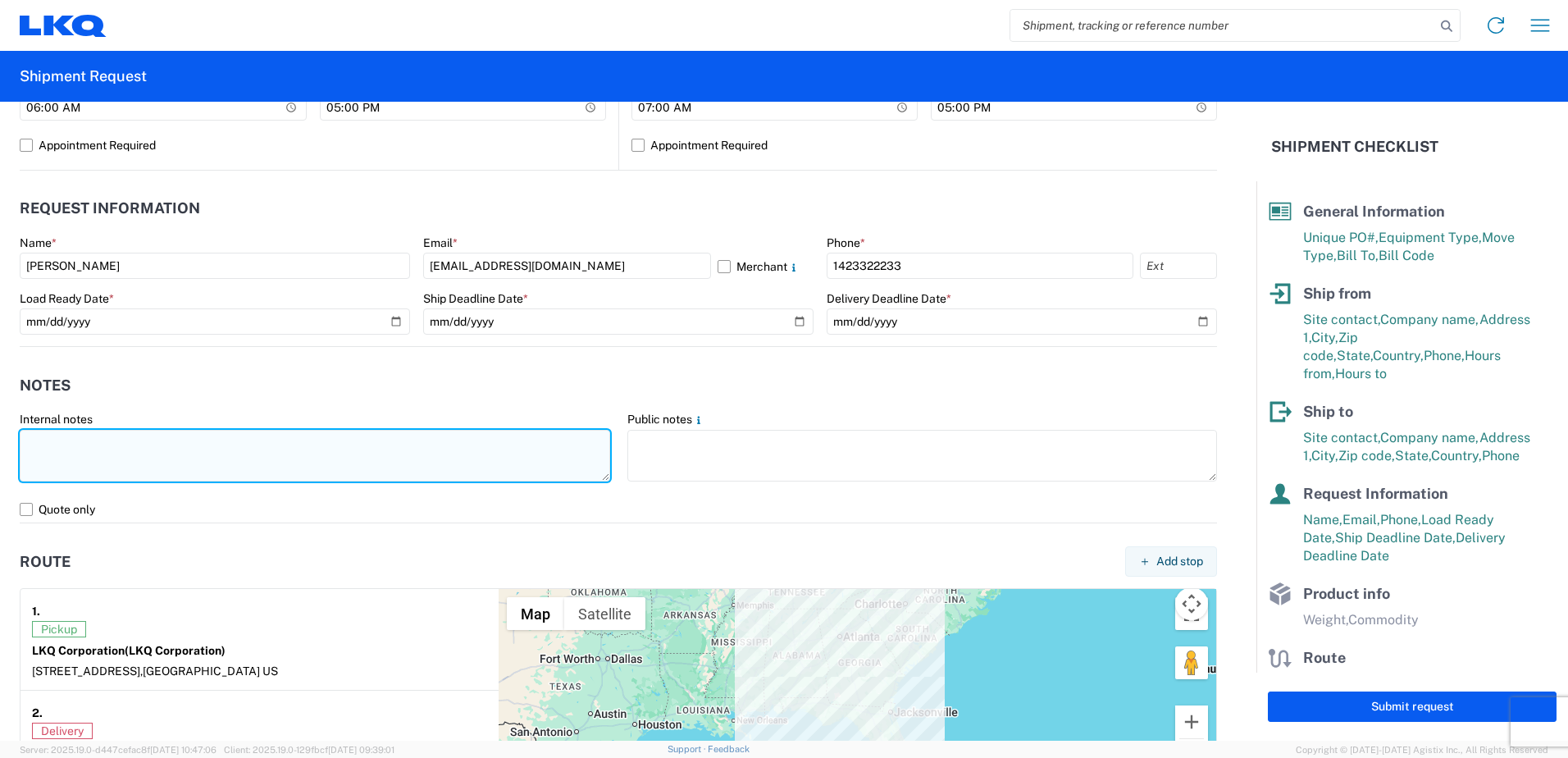
click at [115, 451] on textarea at bounding box center [314, 456] width 590 height 52
drag, startPoint x: 292, startPoint y: 442, endPoint x: 29, endPoint y: 439, distance: 263.0
click at [27, 438] on textarea "PICKUP AND DELIVER SAME DAY BEFORE 8PM" at bounding box center [314, 456] width 590 height 52
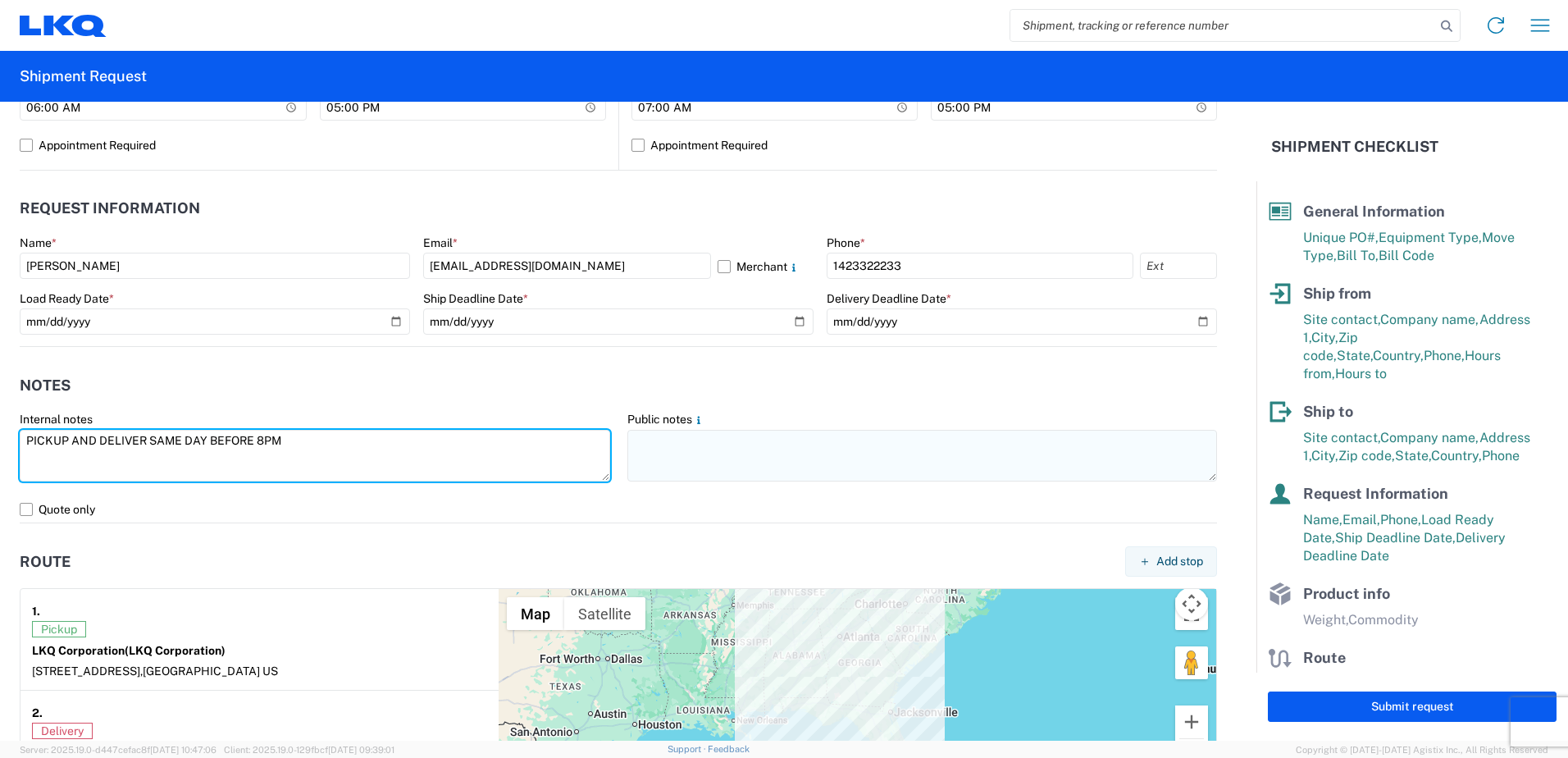
type textarea "PICKUP AND DELIVER SAME DAY BEFORE 8PM"
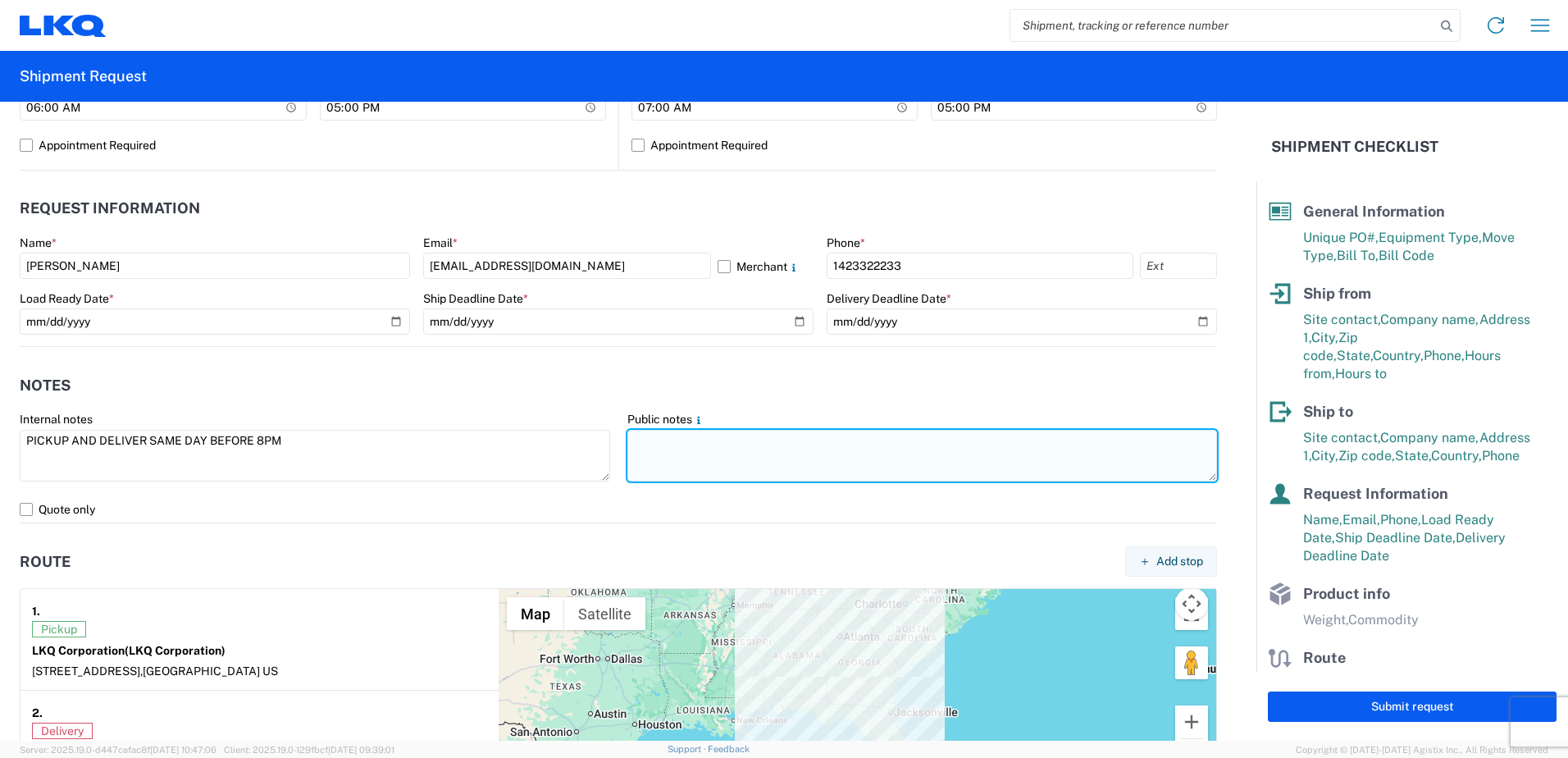
click at [708, 453] on textarea at bounding box center [921, 456] width 590 height 52
paste textarea "PICKUP AND DELIVER SAME DAY BEFORE 8PM"
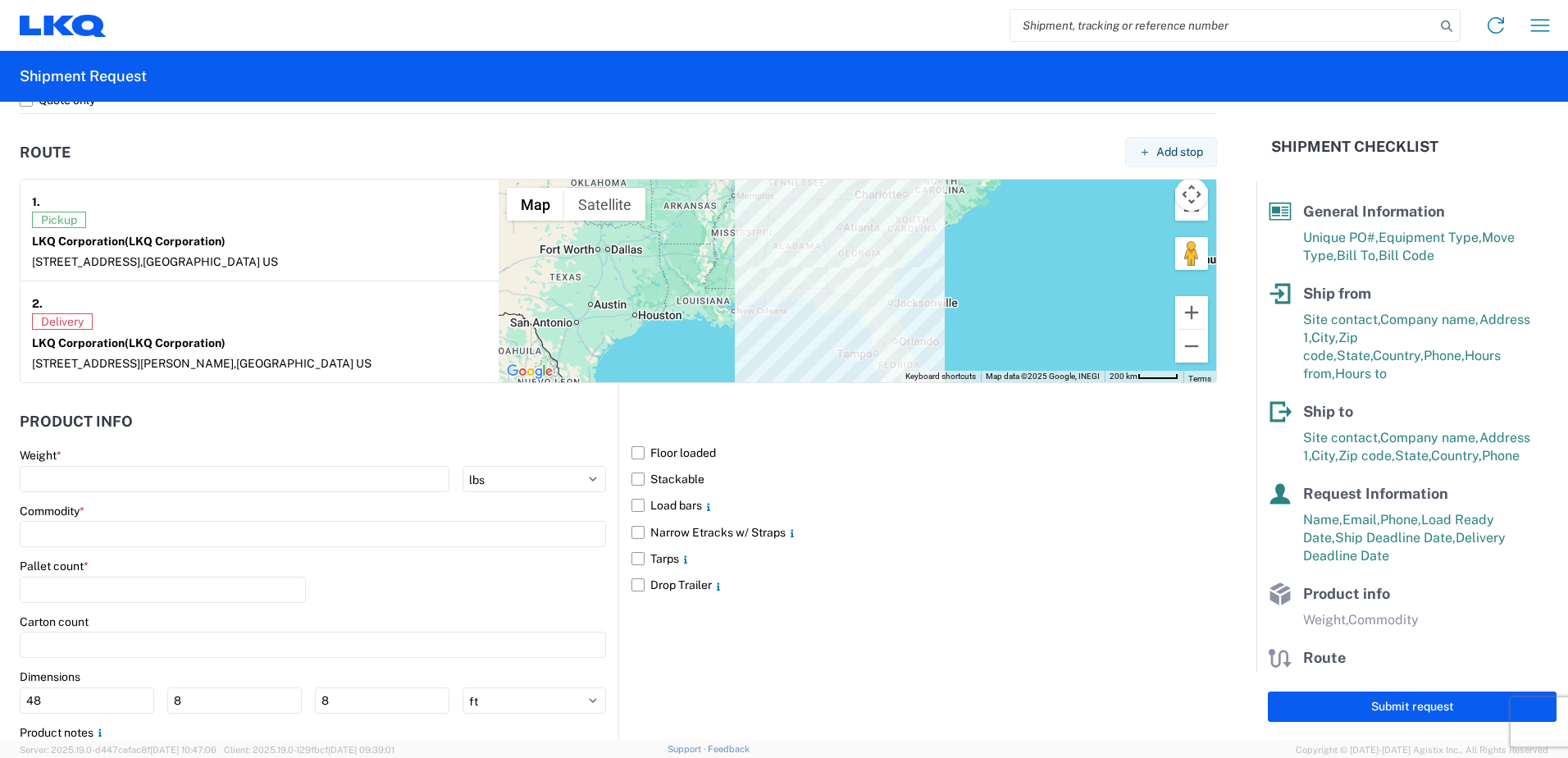
scroll to position [1230, 0]
type textarea "PICKUP AND DELIVER SAME DAY BEFORE 8PM"
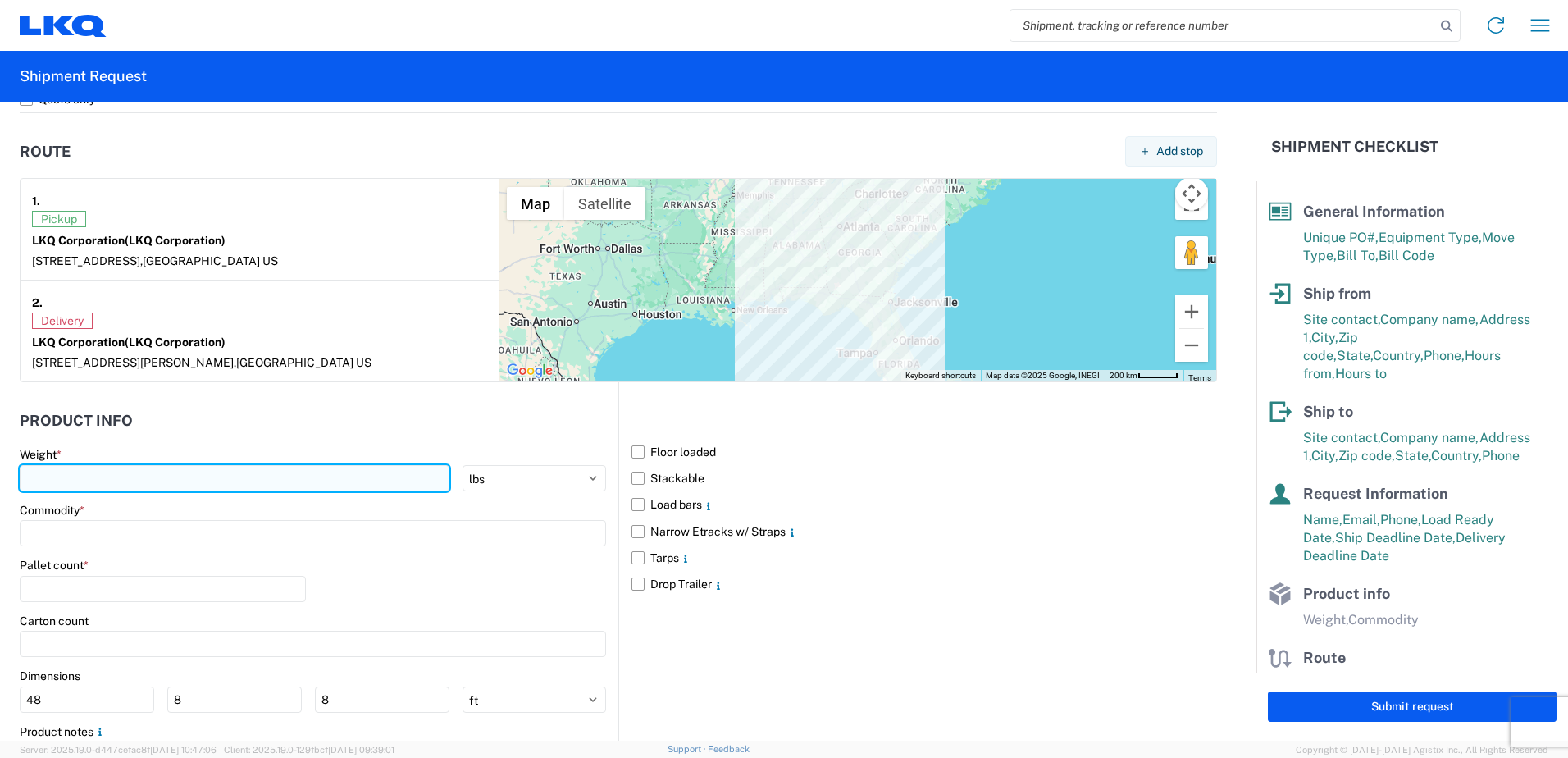
click at [122, 478] on input "number" at bounding box center [234, 478] width 430 height 26
type input "22000"
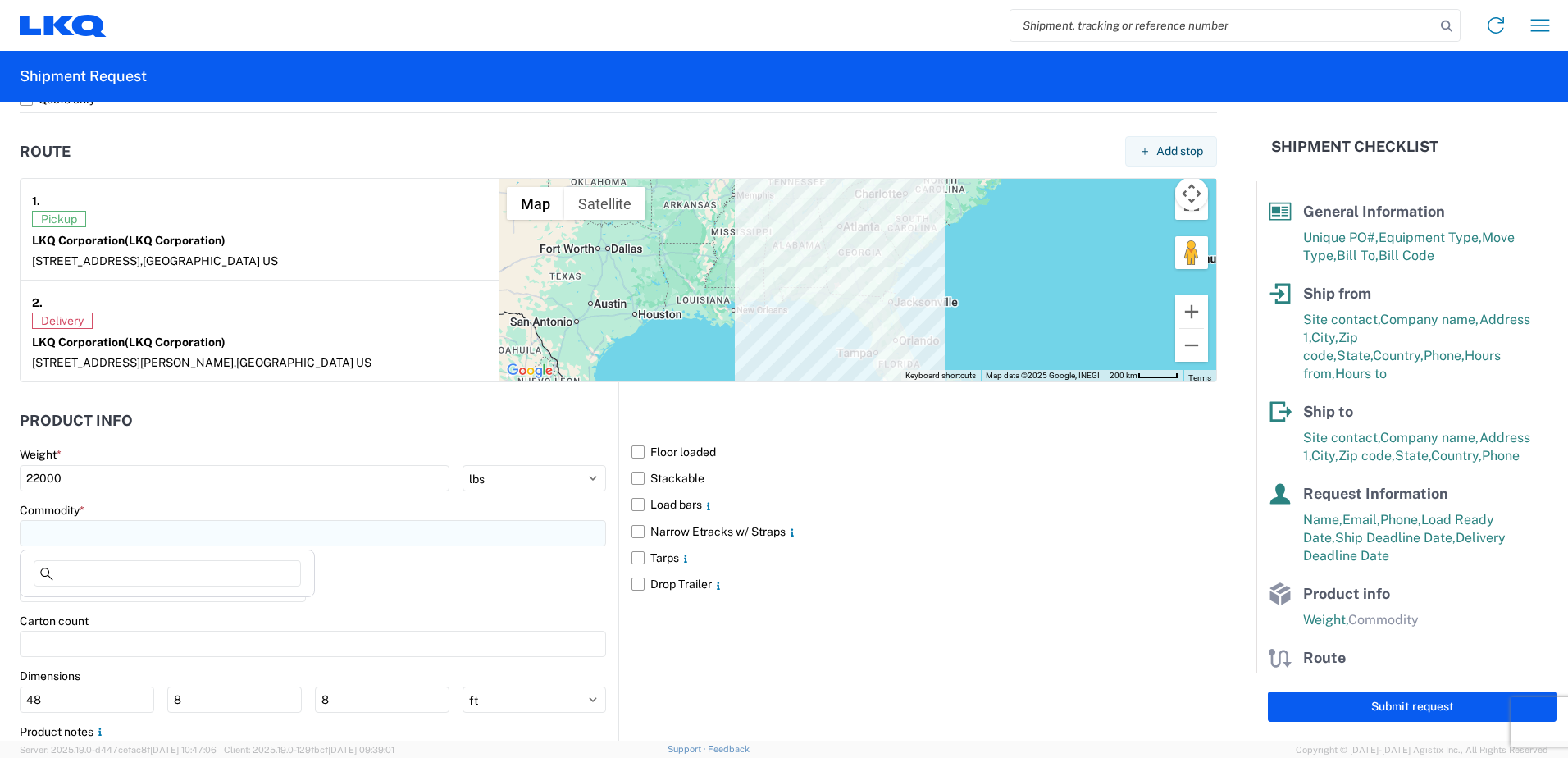
click at [99, 539] on input at bounding box center [312, 533] width 586 height 26
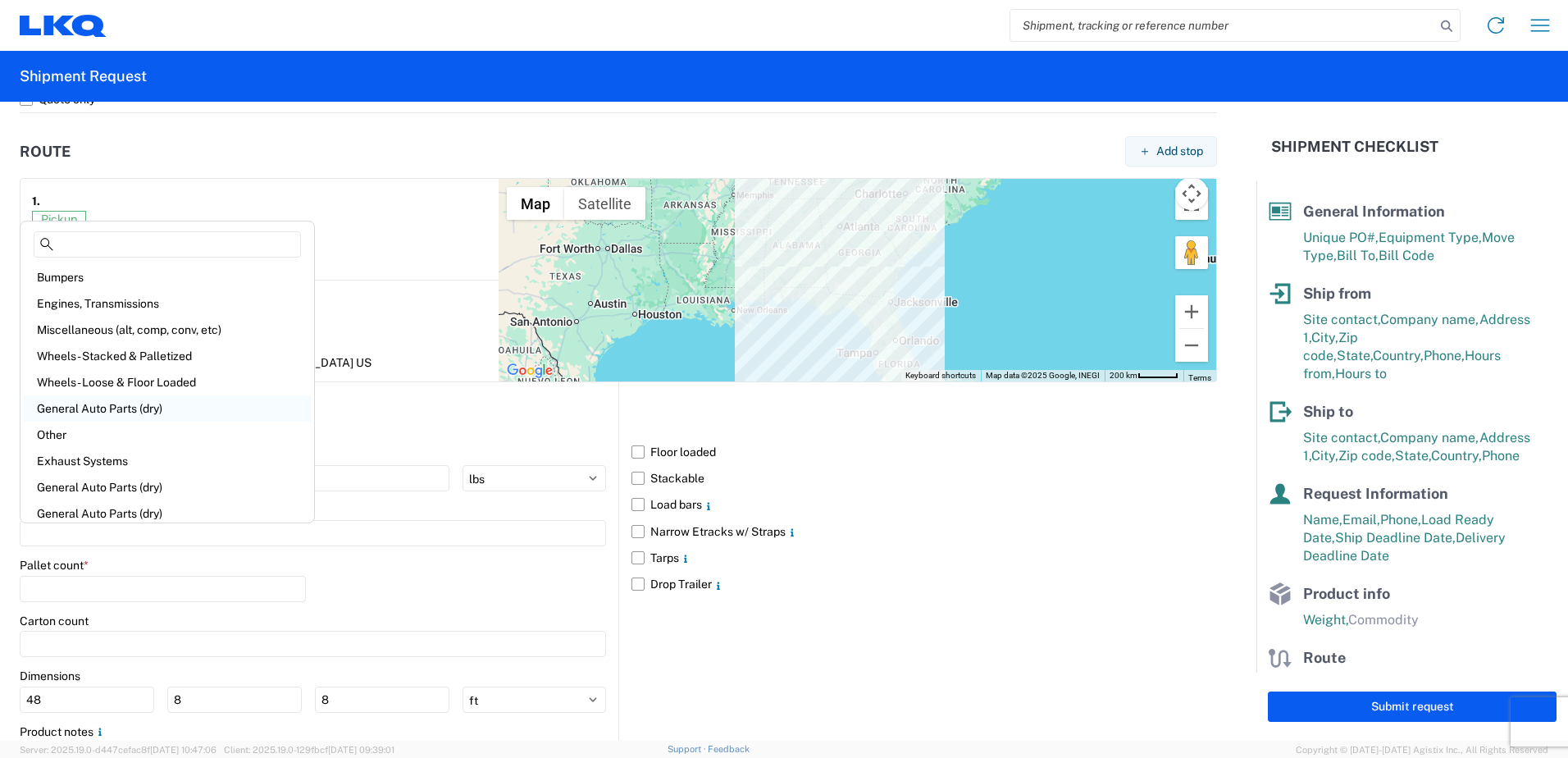
click at [159, 409] on div "General Auto Parts (dry)" at bounding box center [167, 408] width 287 height 26
type input "General Auto Parts (dry)"
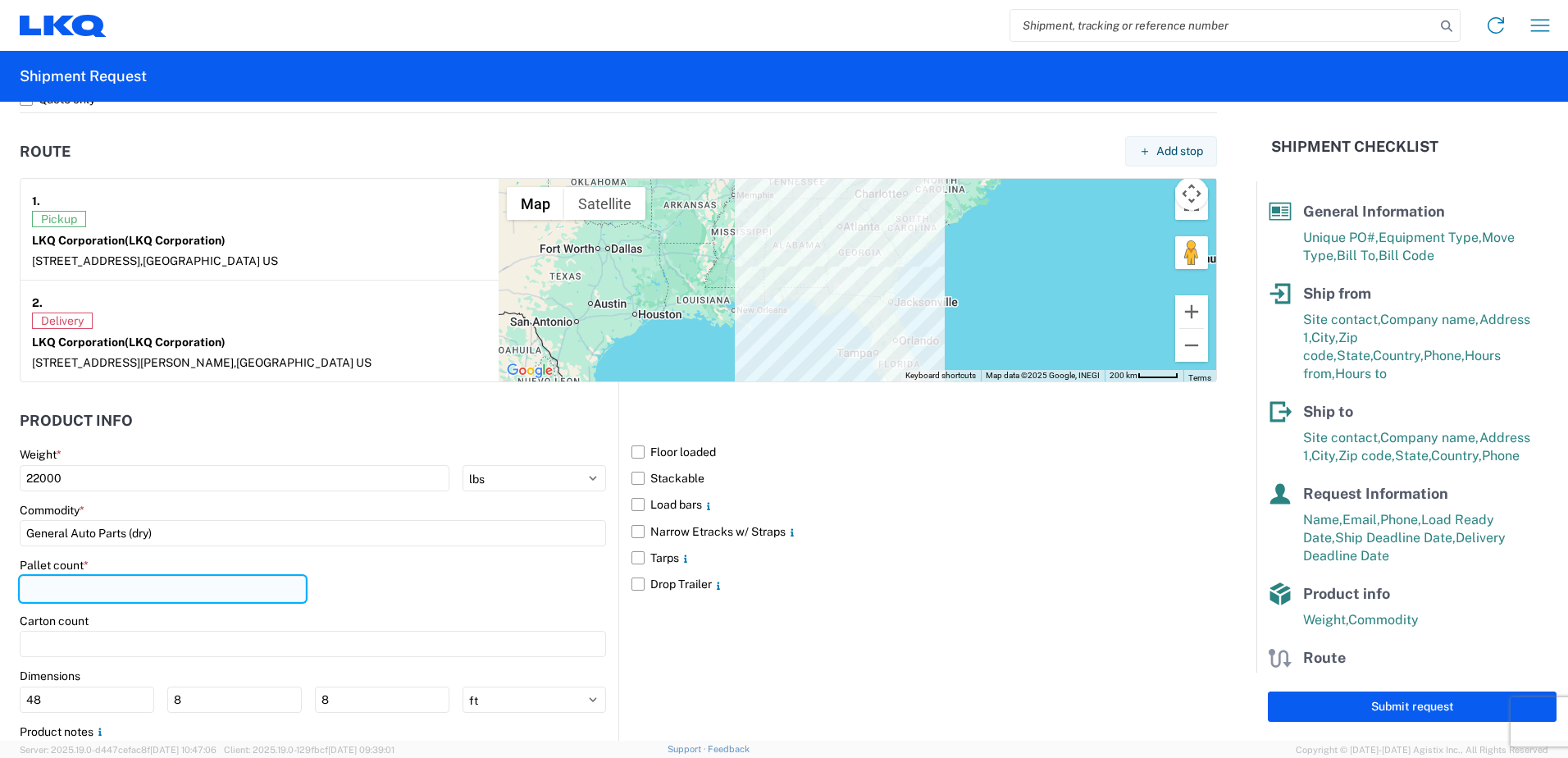
click at [112, 589] on input "number" at bounding box center [162, 588] width 286 height 26
type input "22"
click at [637, 506] on label "Load bars" at bounding box center [923, 504] width 585 height 26
click at [0, 0] on input "Load bars" at bounding box center [0, 0] width 0 height 0
click at [631, 530] on label "Narrow Etracks w/ Straps" at bounding box center [923, 531] width 585 height 26
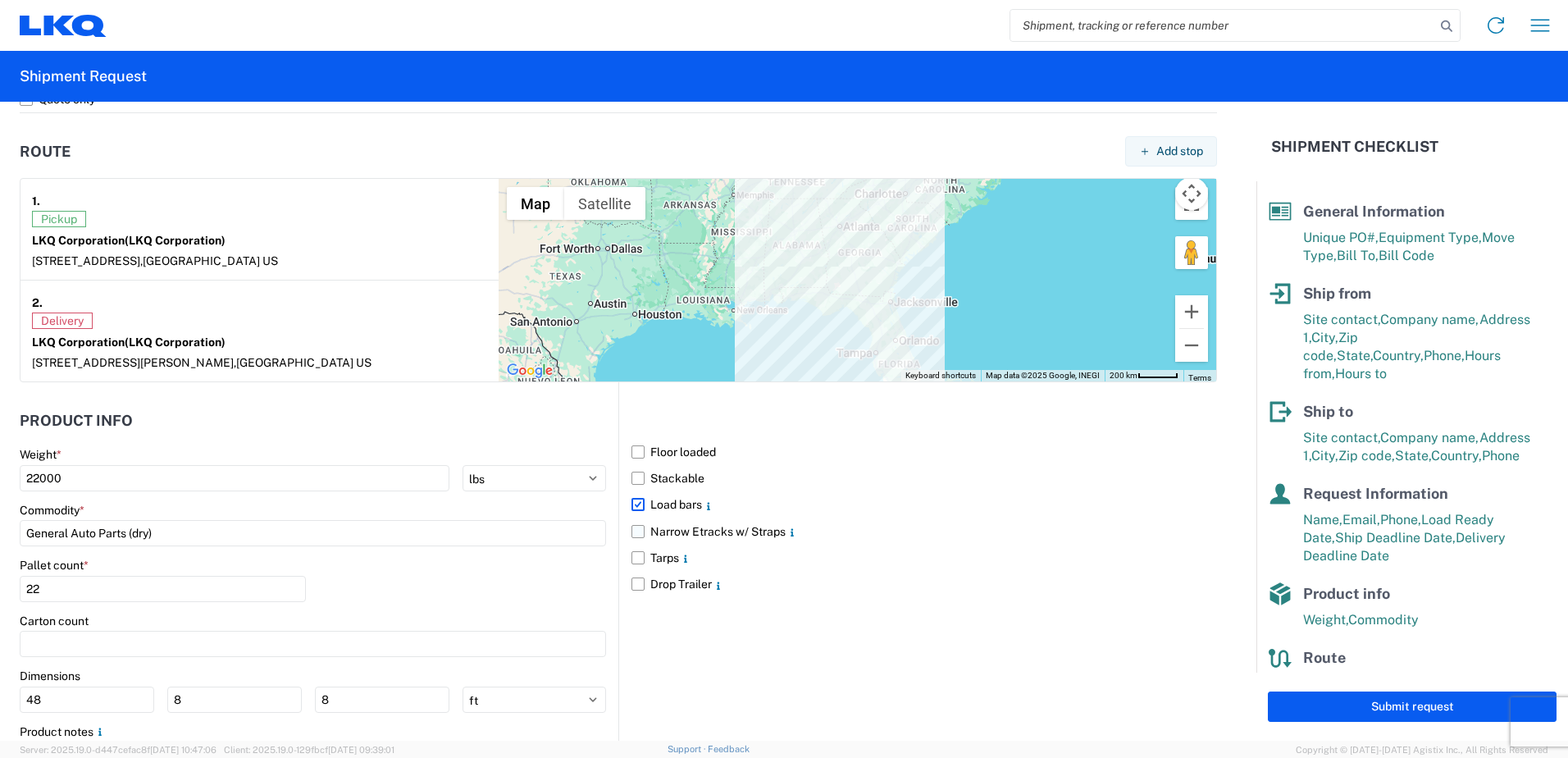
click at [0, 0] on input "Narrow Etracks w/ Straps" at bounding box center [0, 0] width 0 height 0
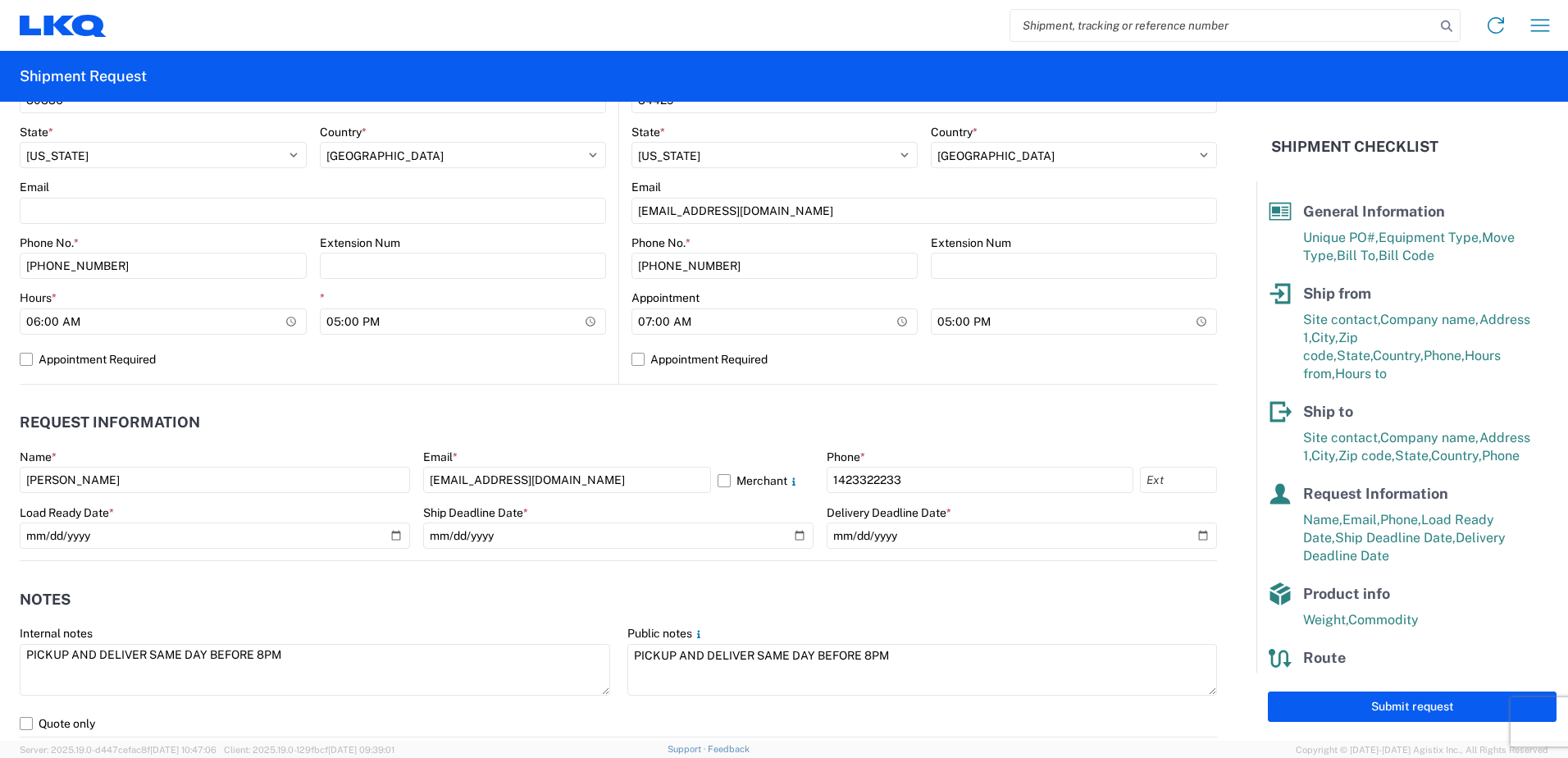
scroll to position [590, 0]
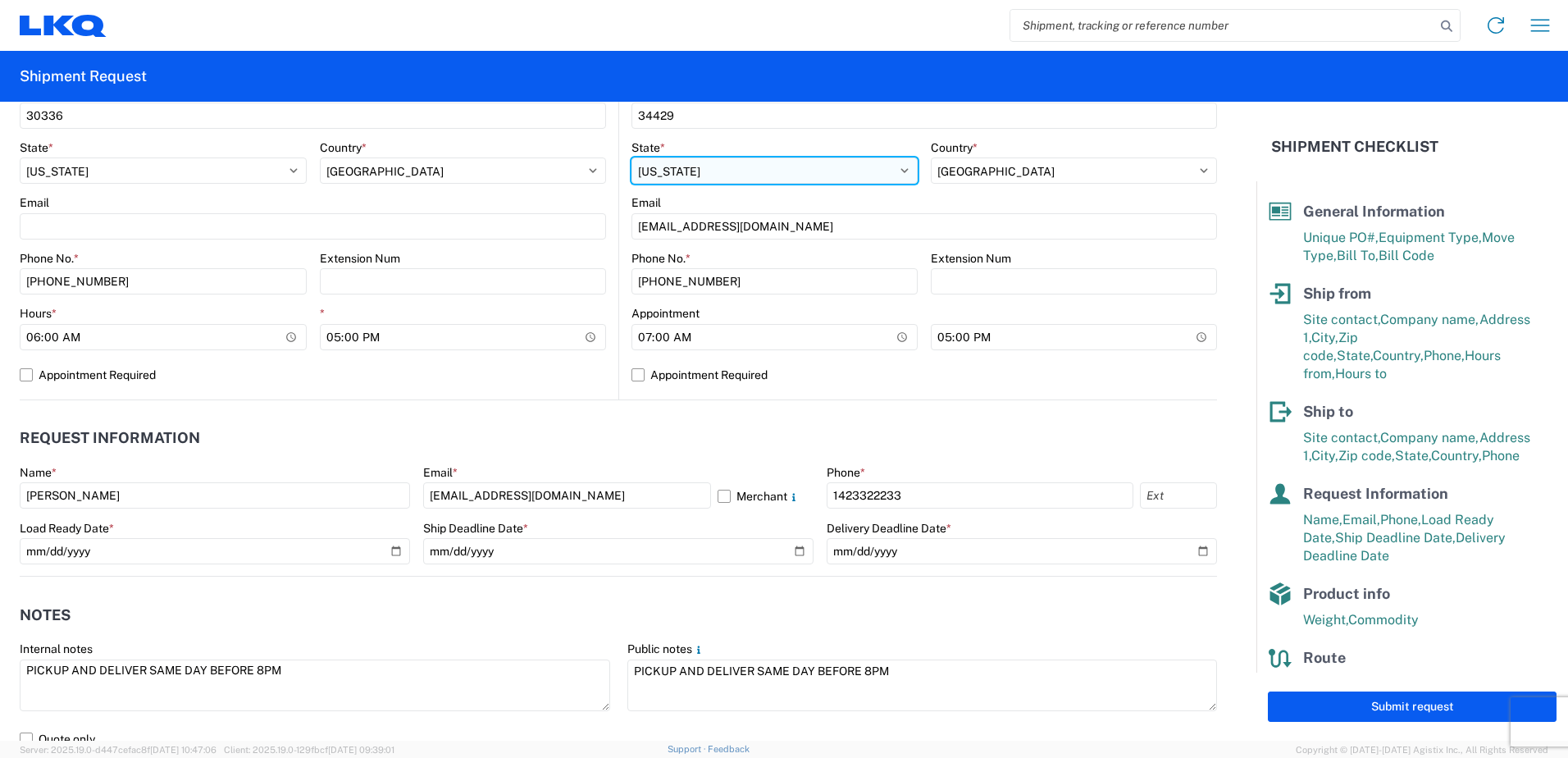
click at [718, 175] on select "Select Alabama Alaska Arizona Arkansas Armed Forces Americas Armed Forces Europ…" at bounding box center [773, 170] width 286 height 26
select select "FL"
click at [631, 157] on select "Select Alabama Alaska Arizona Arkansas Armed Forces Americas Armed Forces Europ…" at bounding box center [773, 170] width 286 height 26
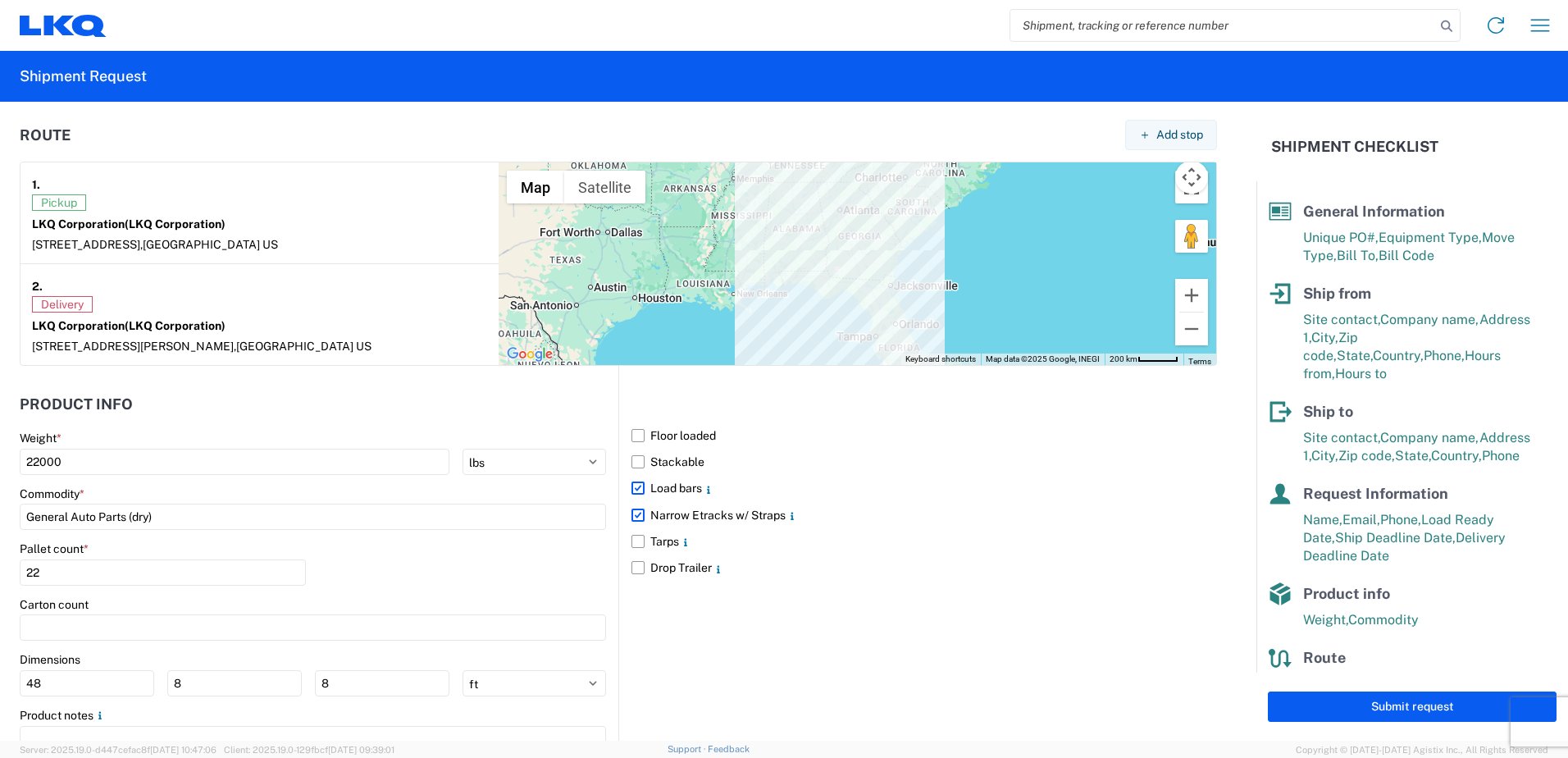
scroll to position [1329, 0]
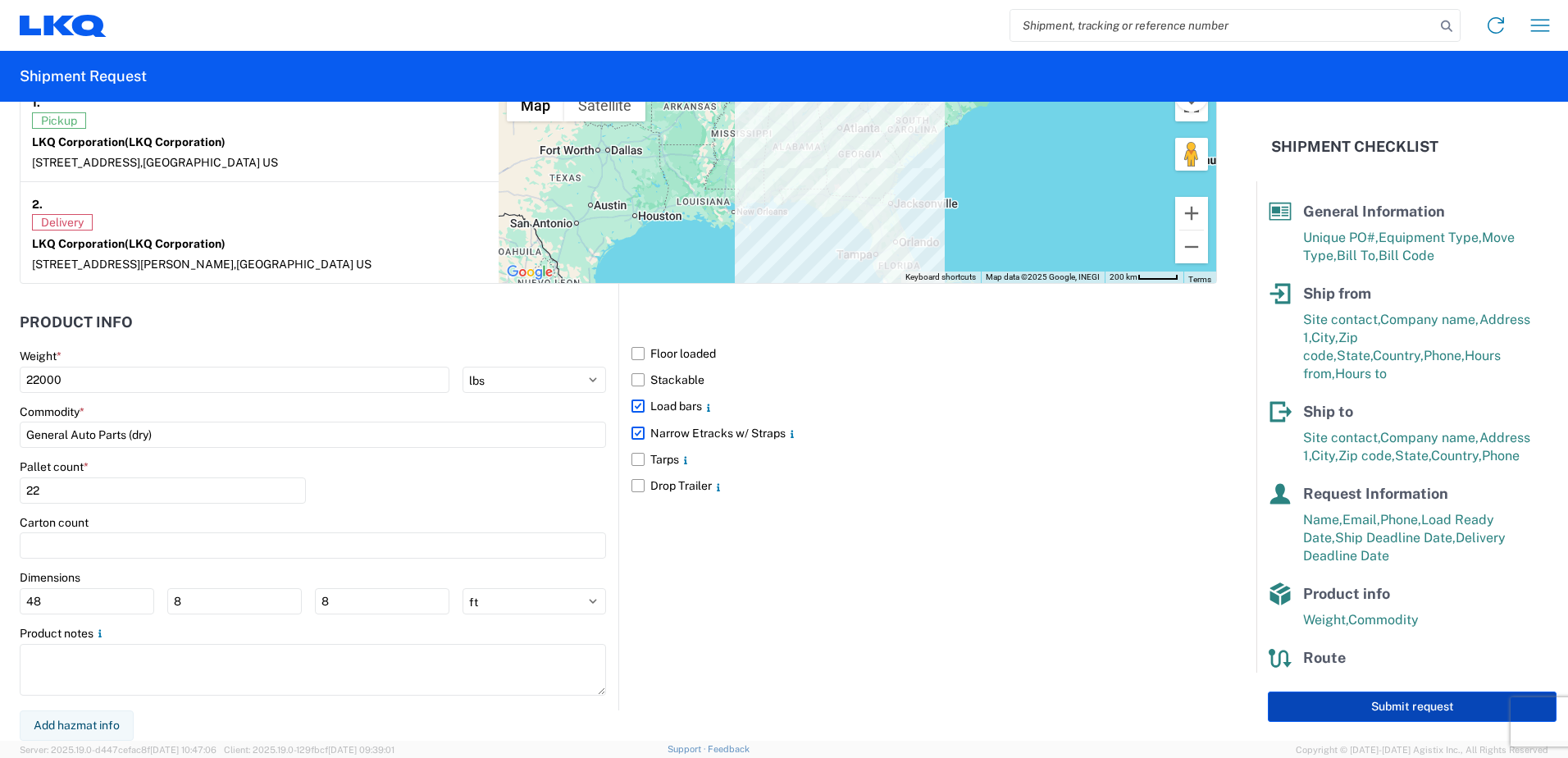
click at [1250, 703] on button "Submit request" at bounding box center [1412, 706] width 289 height 30
select select "US"
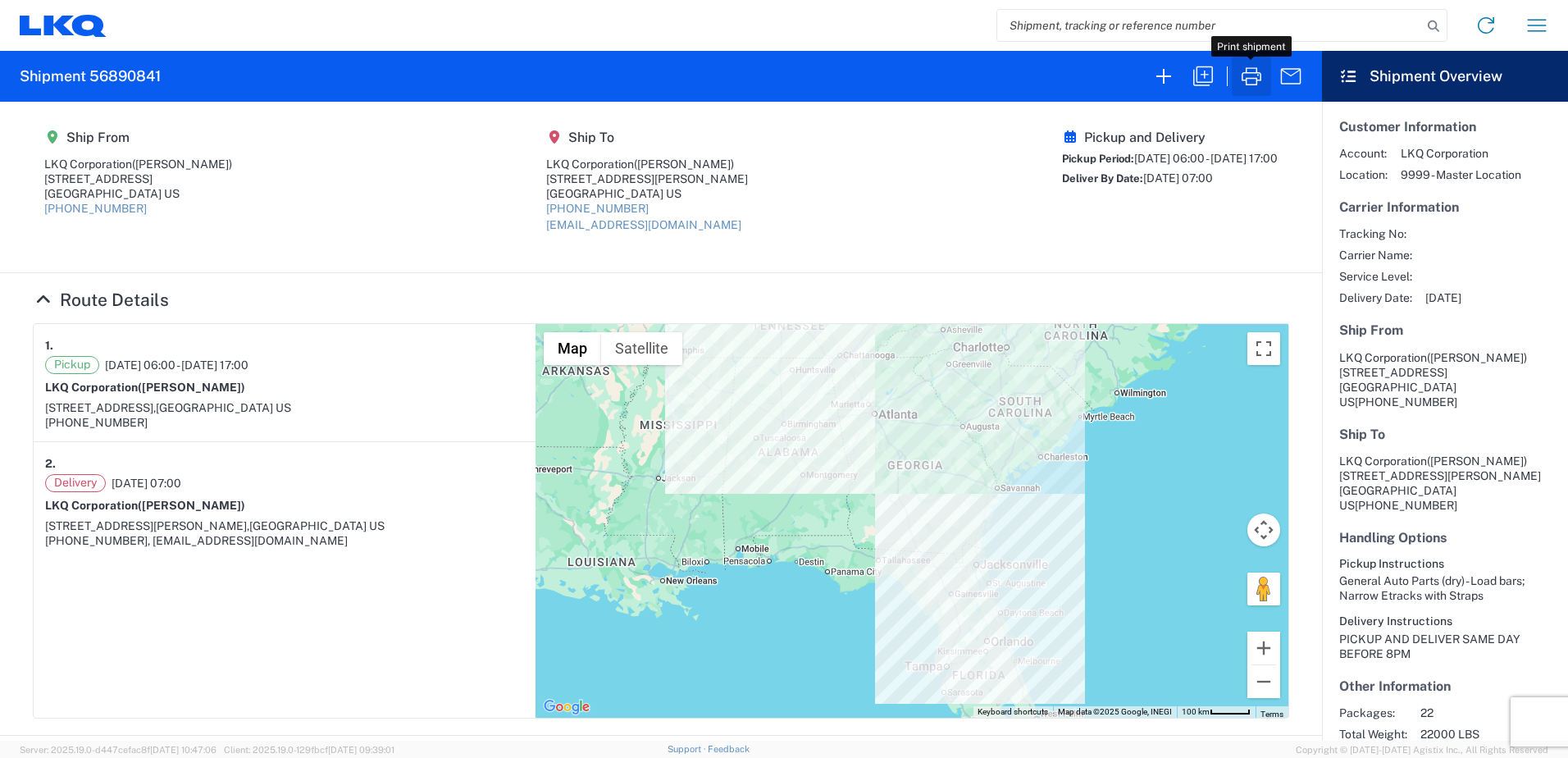
click at [1246, 83] on icon "button" at bounding box center [1251, 76] width 20 height 18
